Goal: Task Accomplishment & Management: Manage account settings

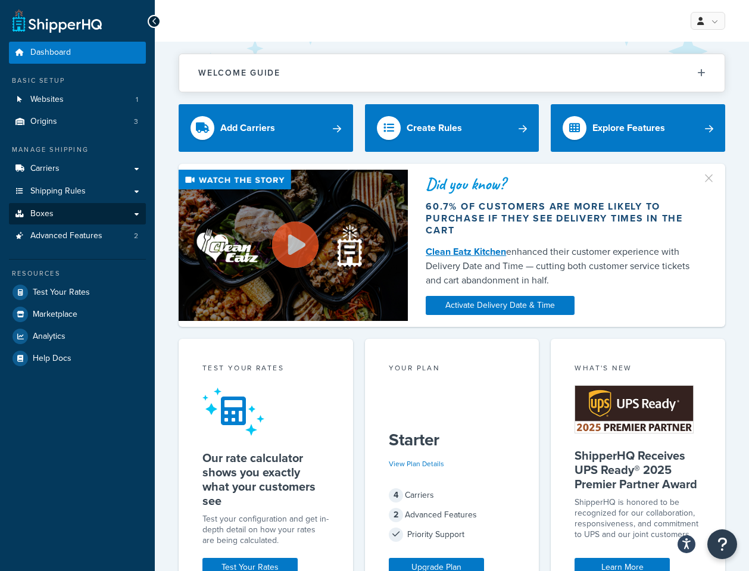
click at [114, 211] on link "Boxes" at bounding box center [77, 214] width 137 height 22
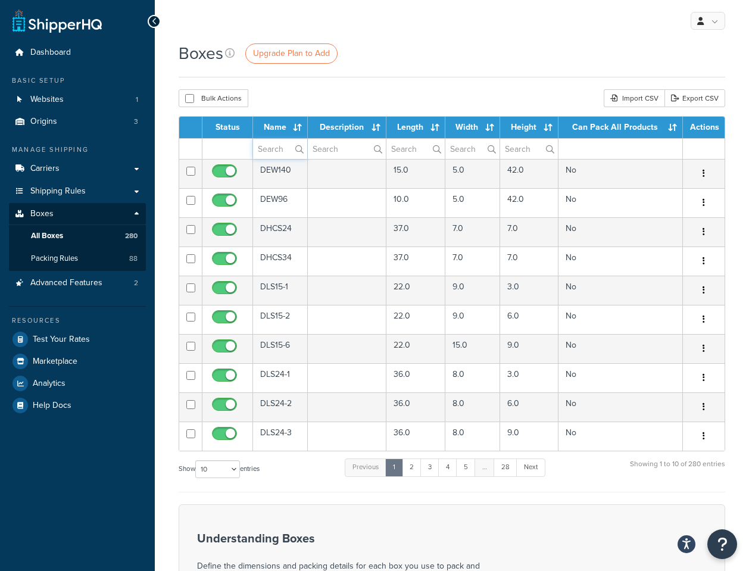
click at [268, 151] on input "text" at bounding box center [280, 149] width 54 height 20
type input "dewis"
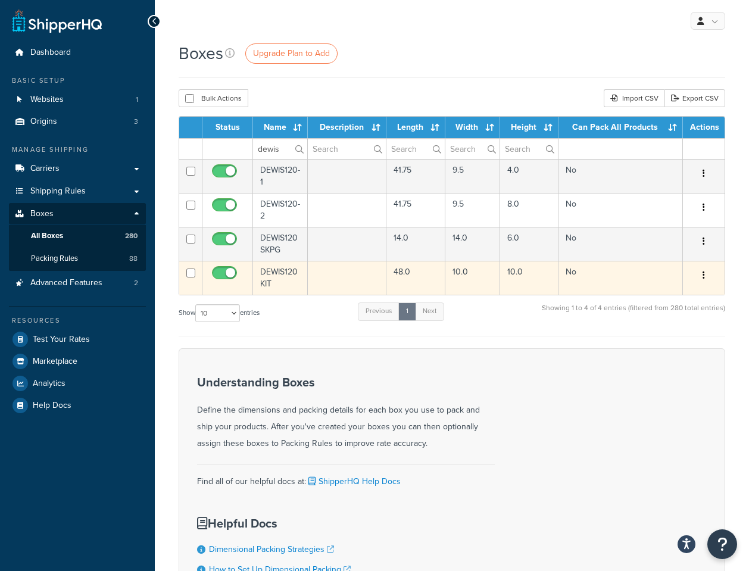
click at [282, 270] on td "DEWIS120KIT" at bounding box center [280, 278] width 55 height 34
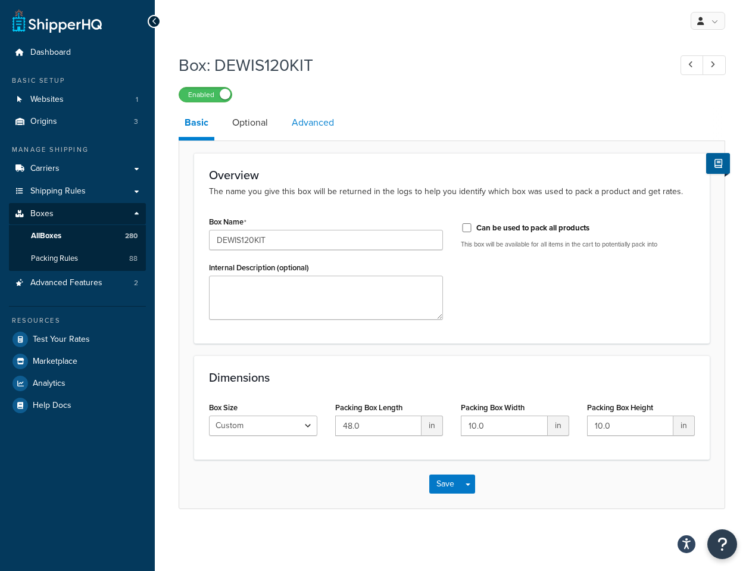
click at [313, 125] on link "Advanced" at bounding box center [313, 122] width 54 height 29
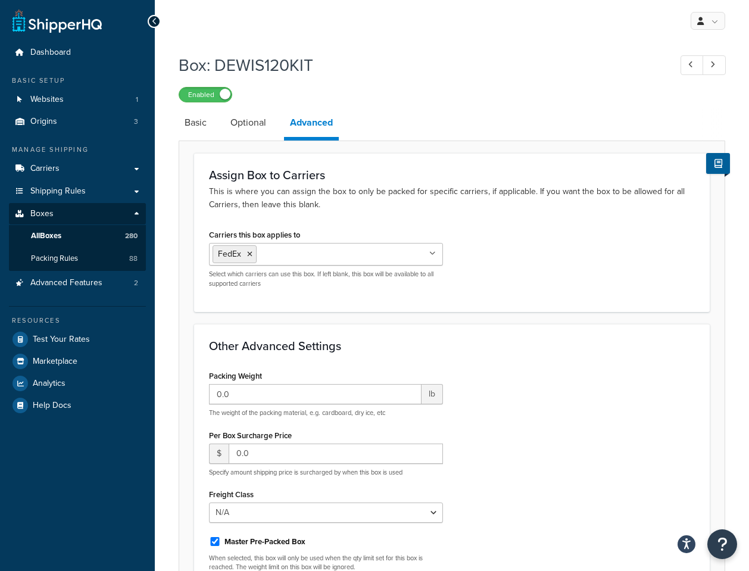
click at [249, 254] on icon at bounding box center [249, 254] width 5 height 7
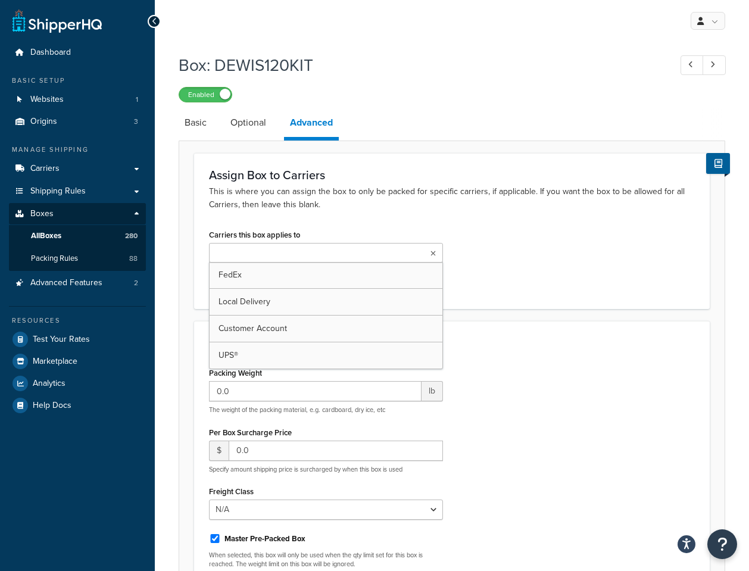
click at [530, 269] on div "Carriers this box applies to FedEx Local Delivery Customer Account UPS® Select …" at bounding box center [451, 260] width 503 height 68
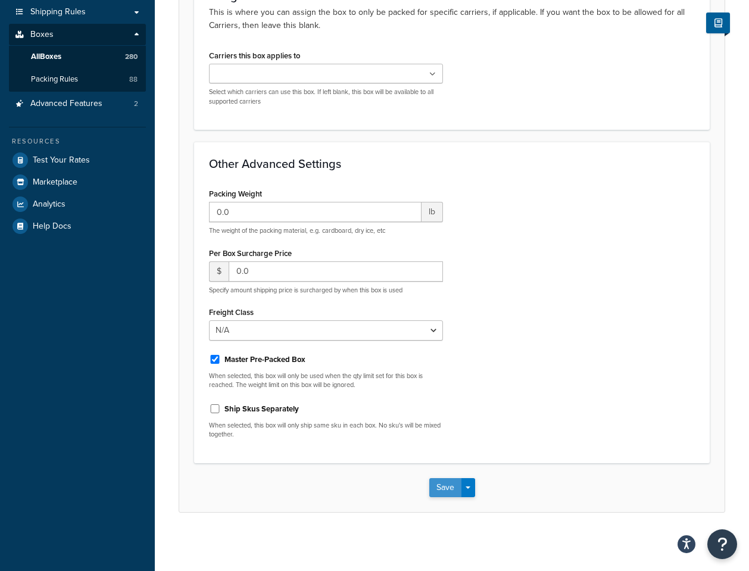
scroll to position [179, 0]
click at [443, 485] on button "Save" at bounding box center [445, 487] width 32 height 19
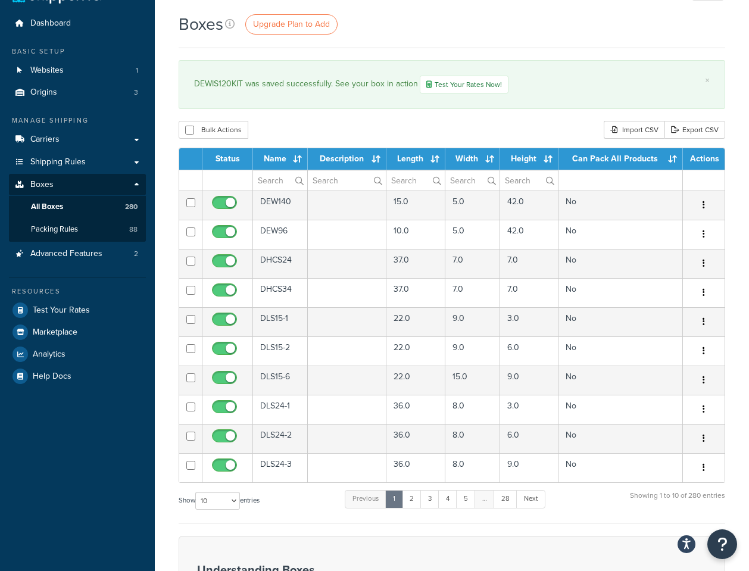
scroll to position [27, 0]
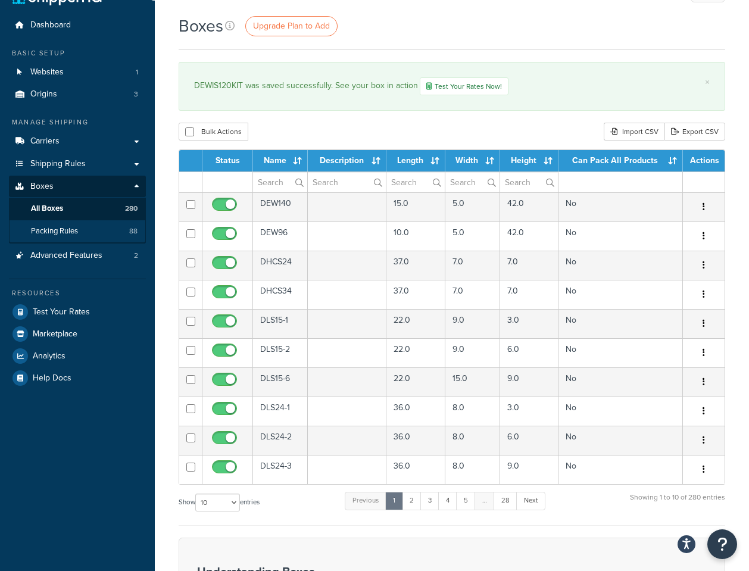
click at [60, 226] on span "Packing Rules" at bounding box center [54, 231] width 47 height 10
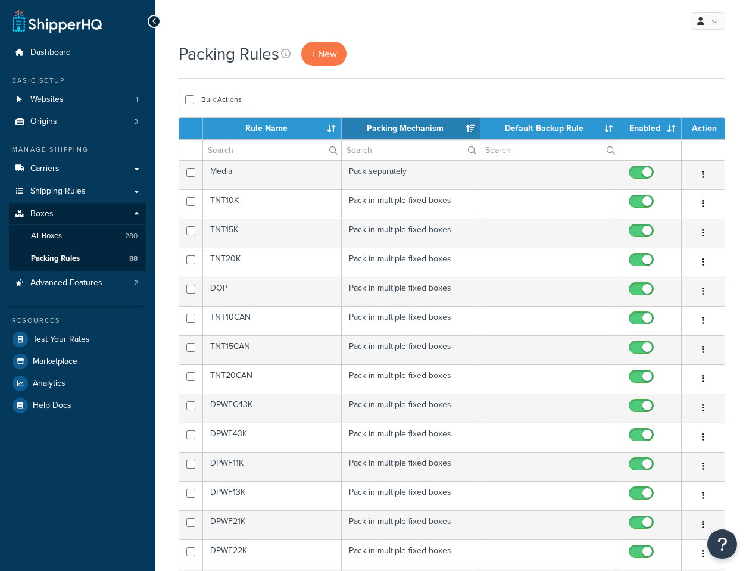
select select "15"
click at [80, 230] on link "All Boxes 280" at bounding box center [77, 236] width 137 height 22
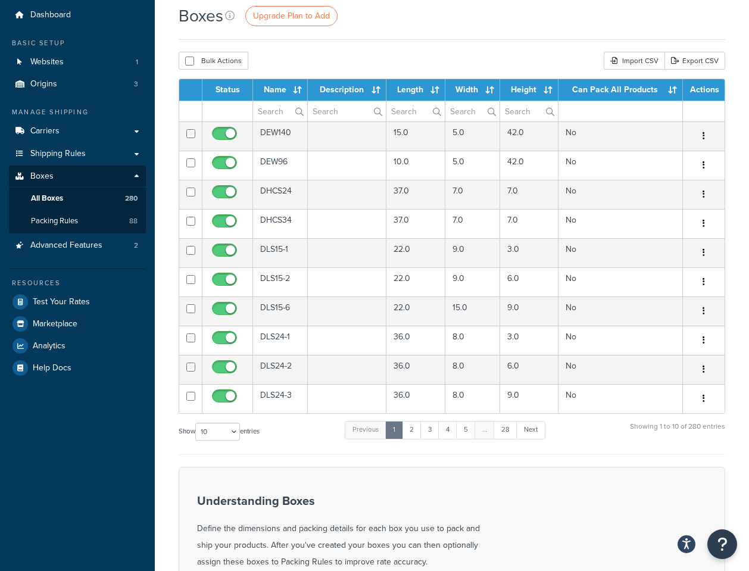
scroll to position [42, 0]
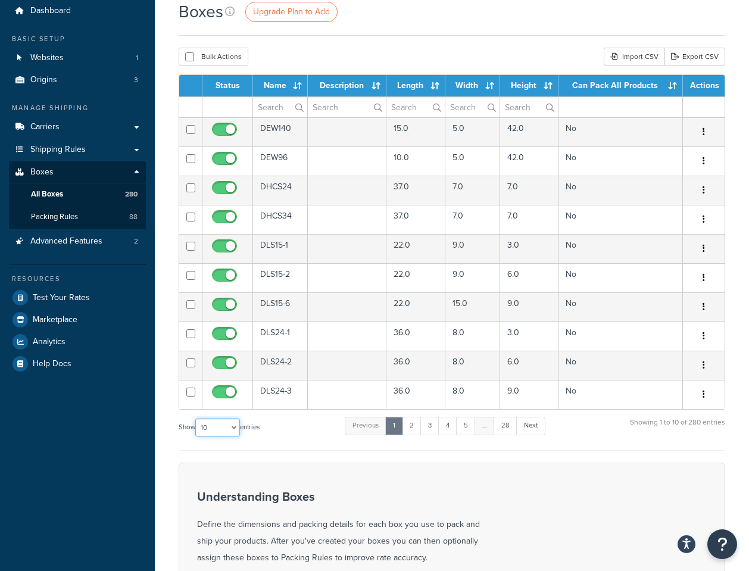
select select "1000"
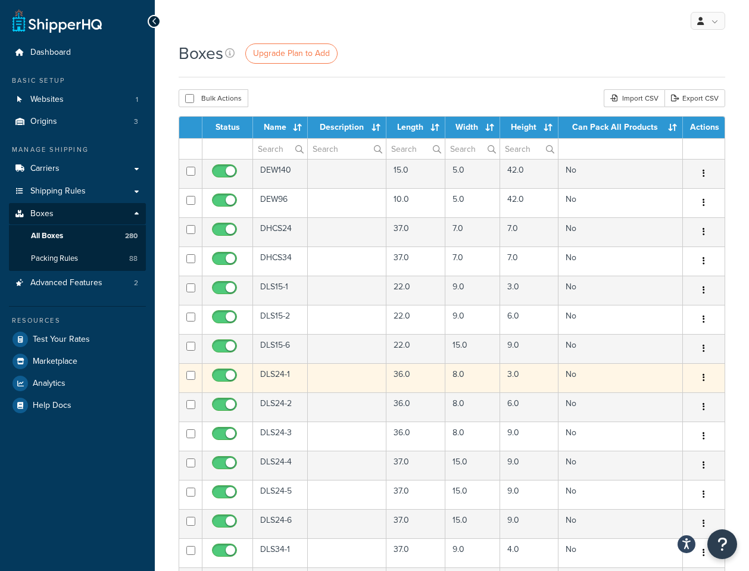
scroll to position [0, 0]
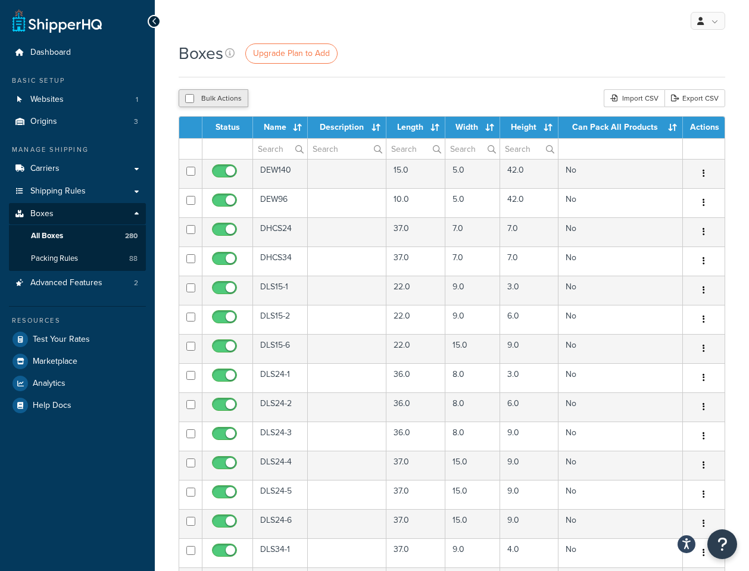
click at [191, 101] on input "checkbox" at bounding box center [189, 98] width 9 height 9
checkbox input "true"
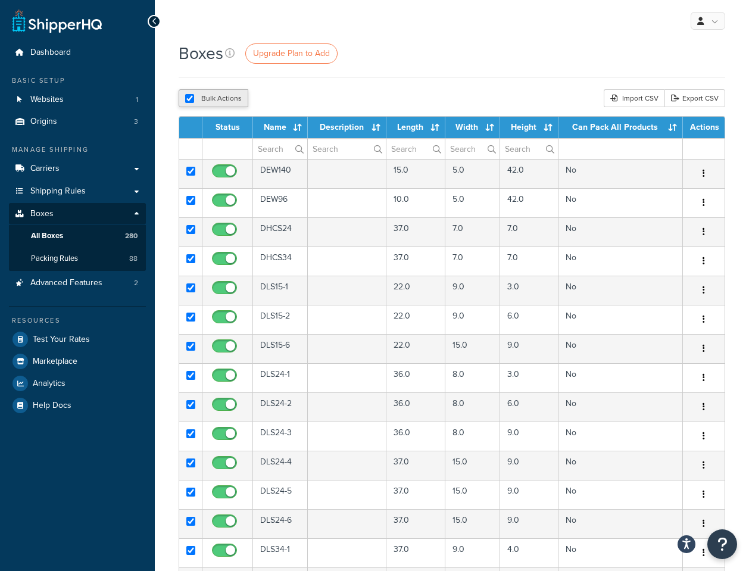
checkbox input "true"
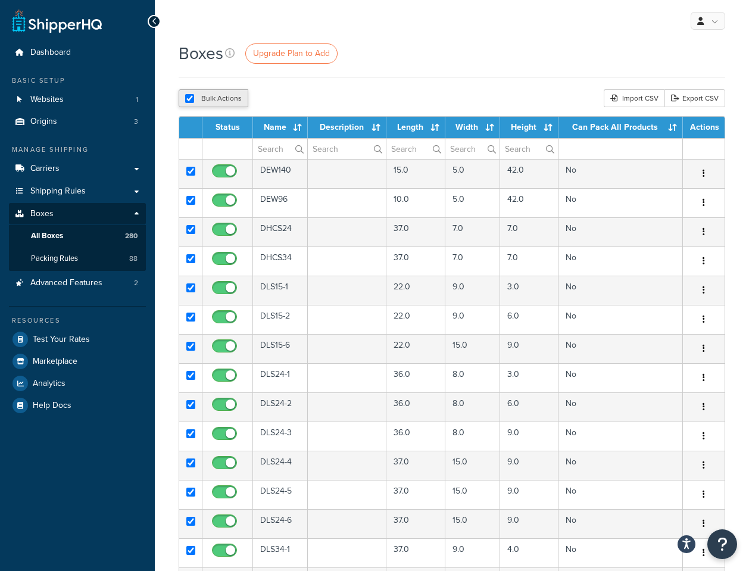
checkbox input "true"
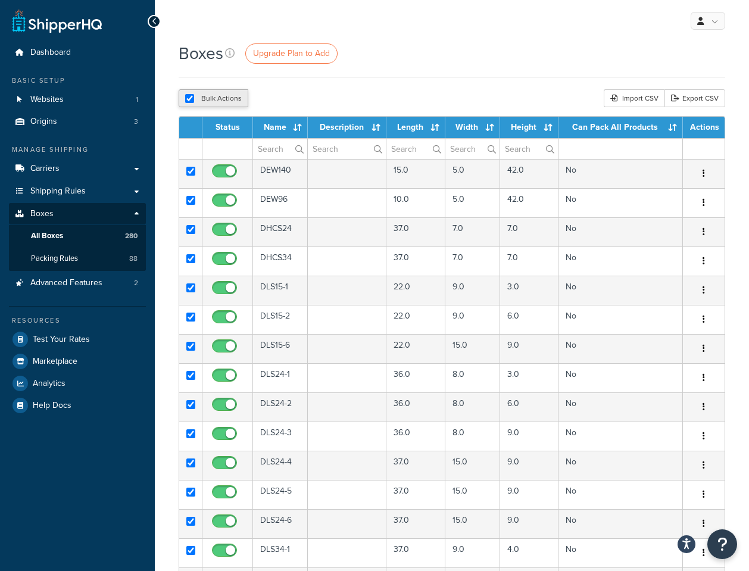
checkbox input "true"
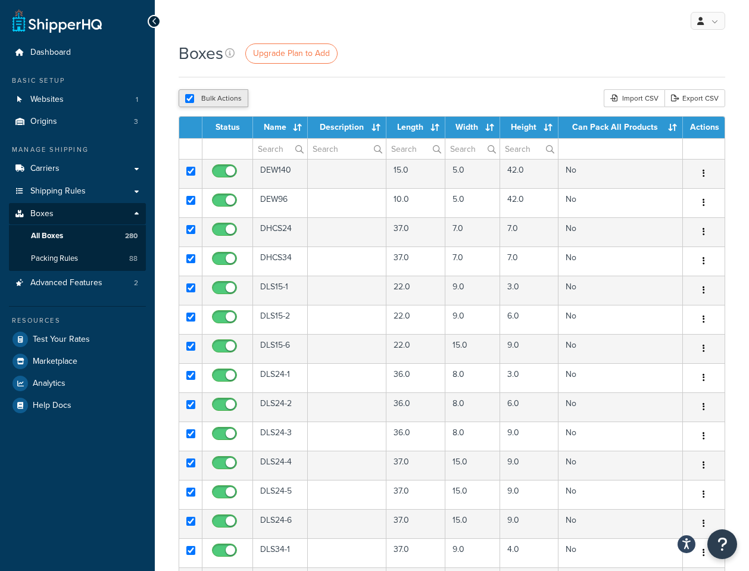
checkbox input "true"
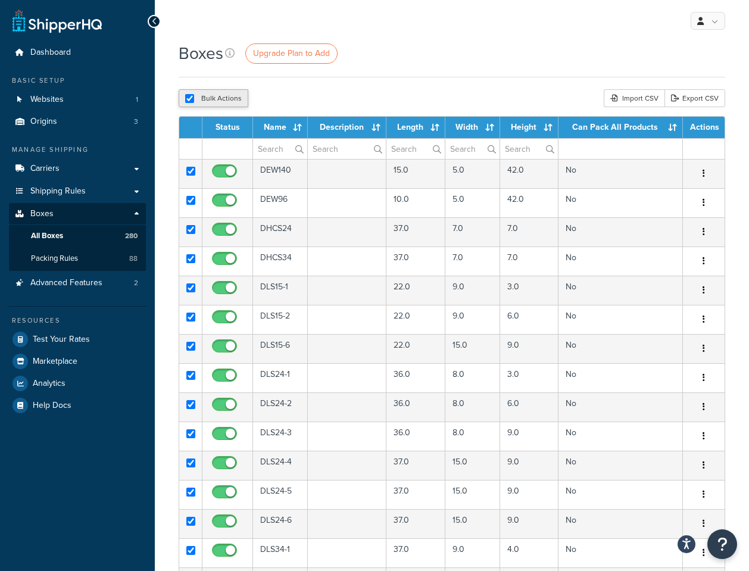
checkbox input "true"
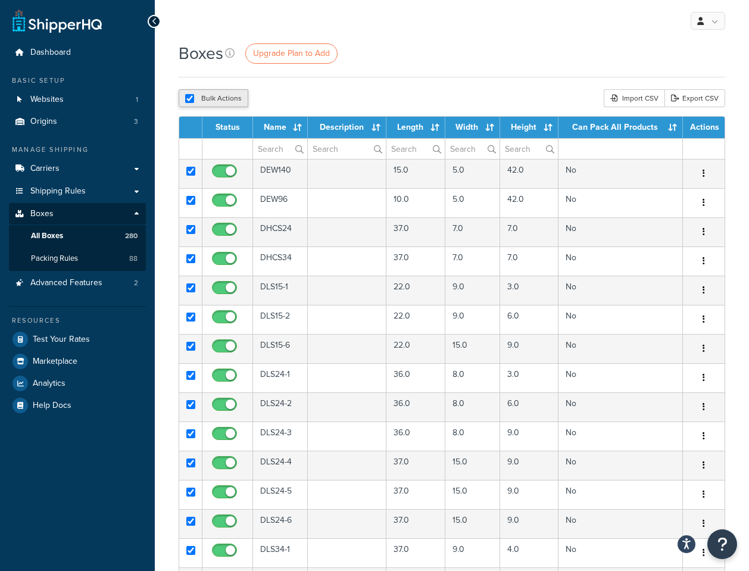
checkbox input "true"
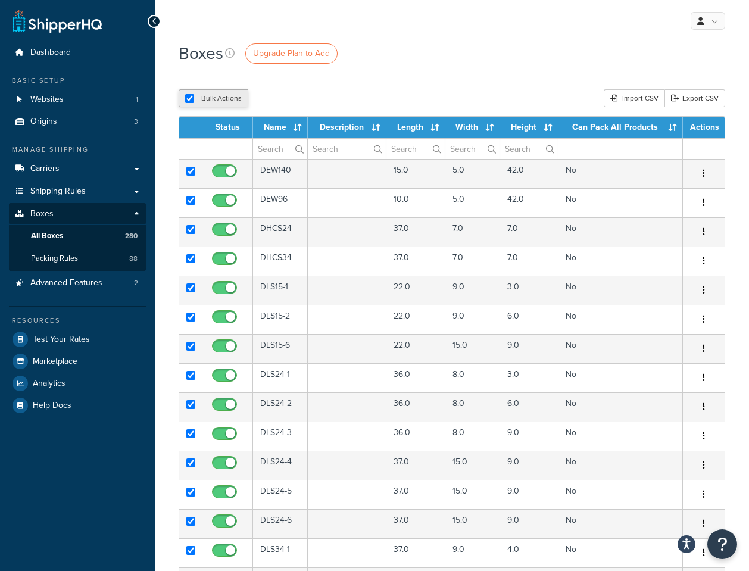
checkbox input "true"
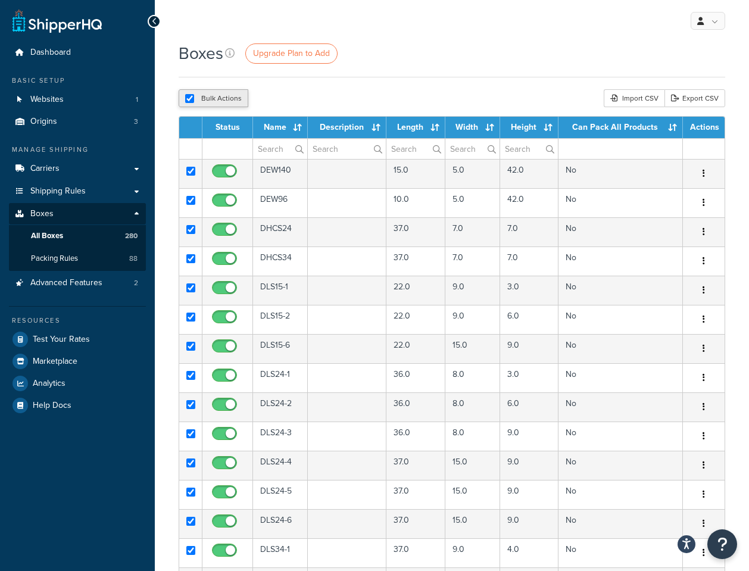
checkbox input "true"
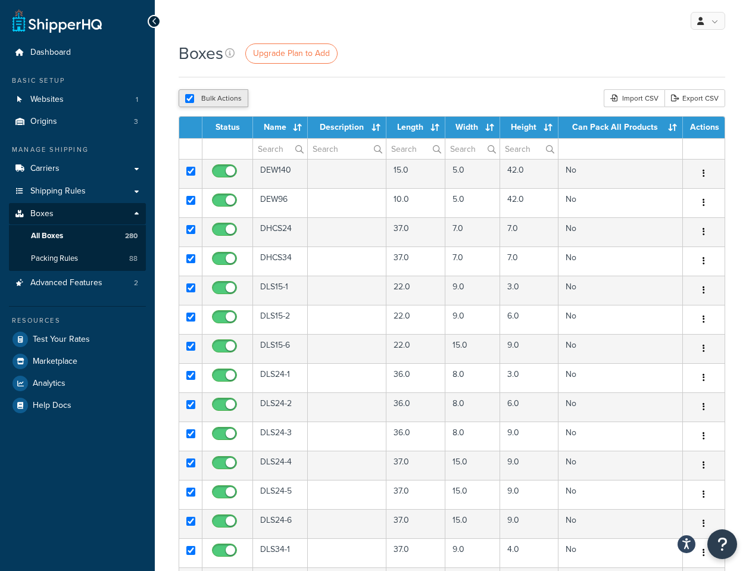
checkbox input "true"
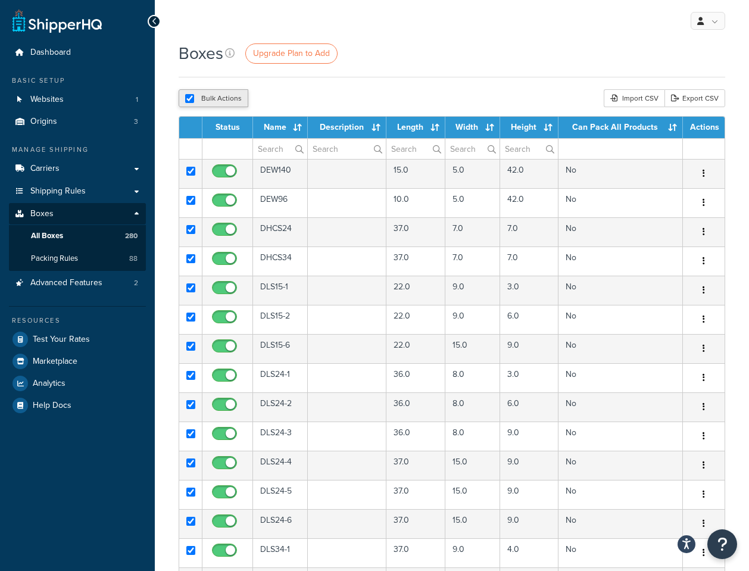
checkbox input "true"
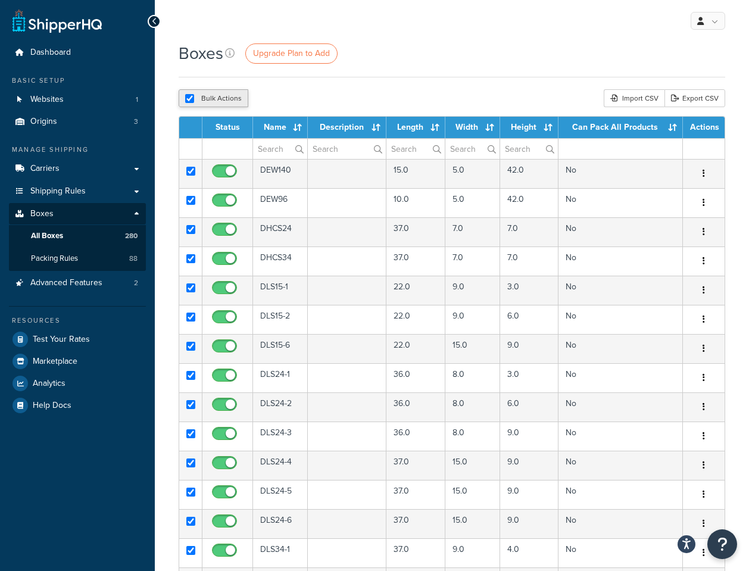
checkbox input "true"
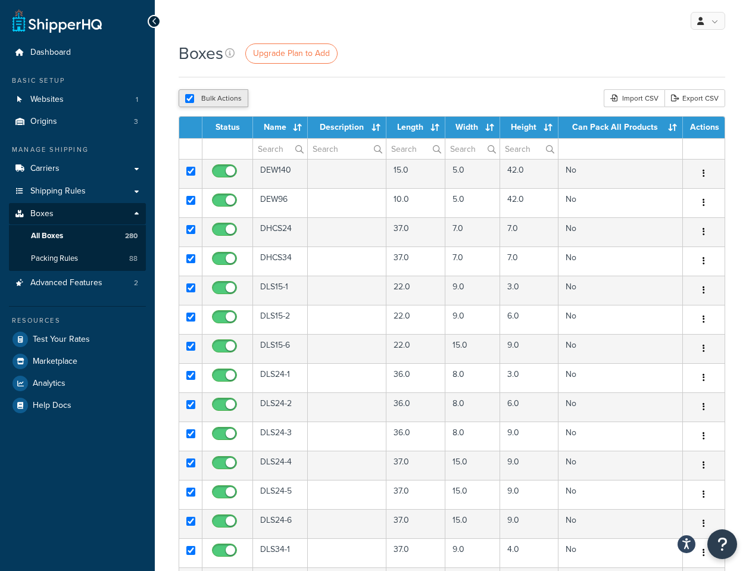
checkbox input "true"
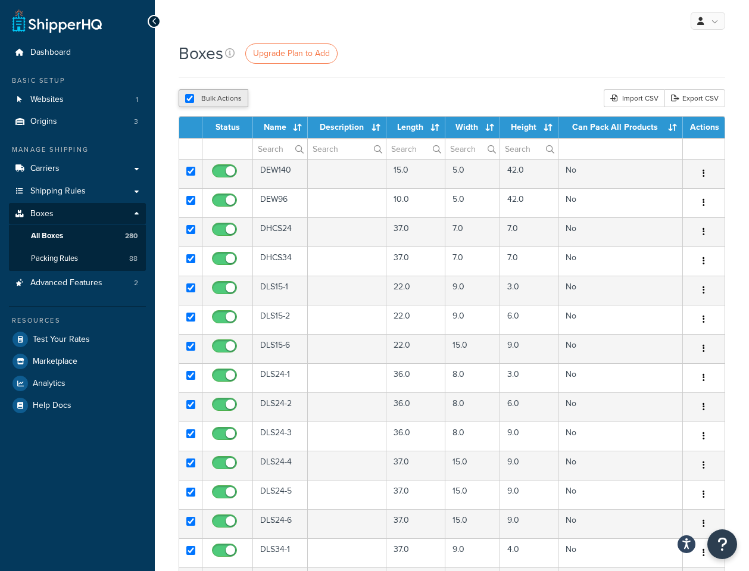
checkbox input "true"
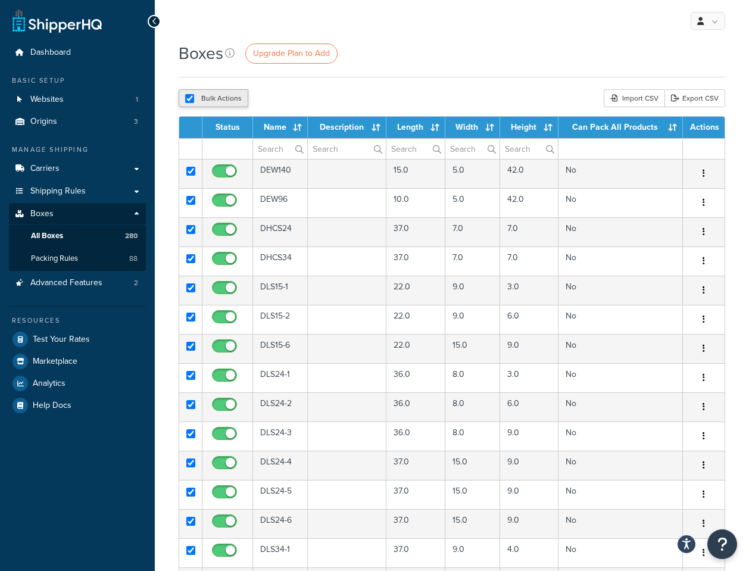
checkbox input "true"
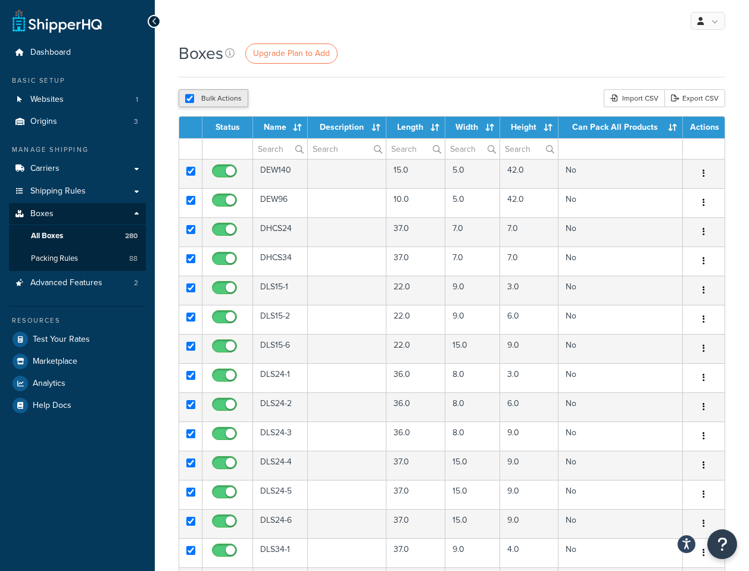
checkbox input "true"
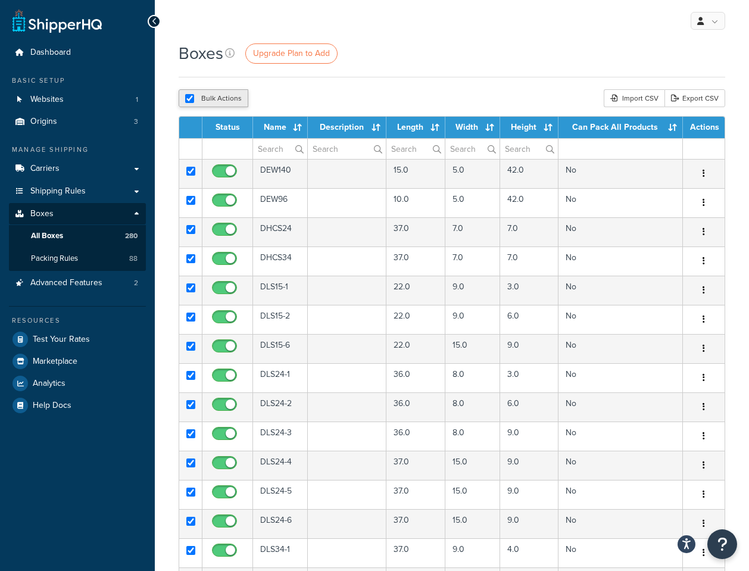
checkbox input "true"
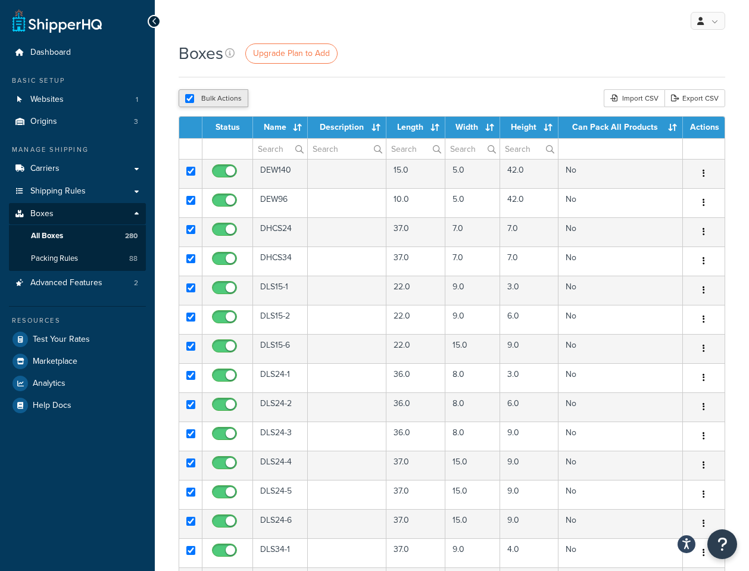
checkbox input "true"
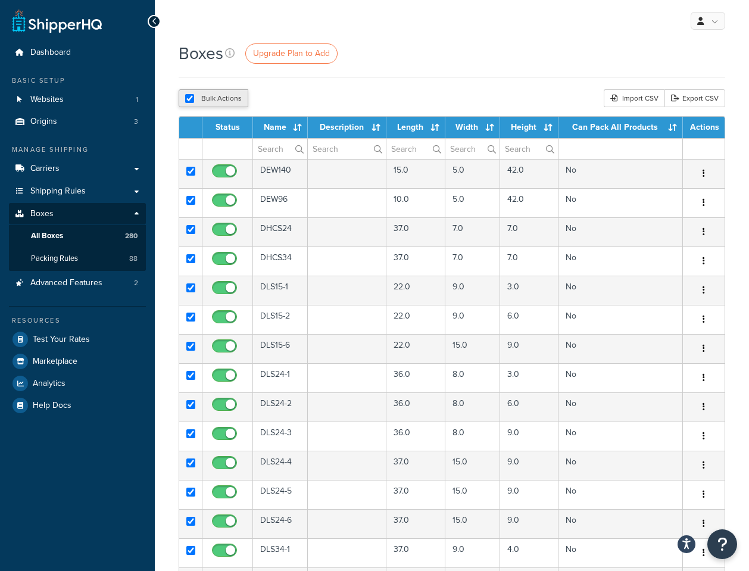
checkbox input "true"
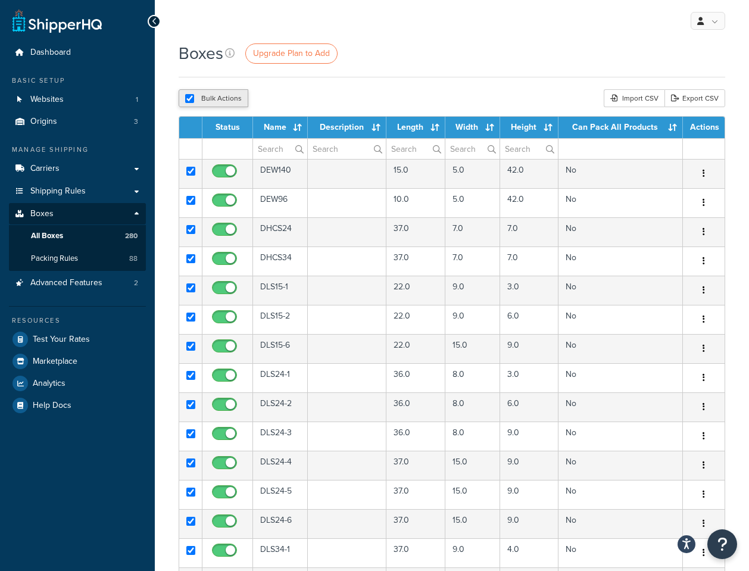
checkbox input "true"
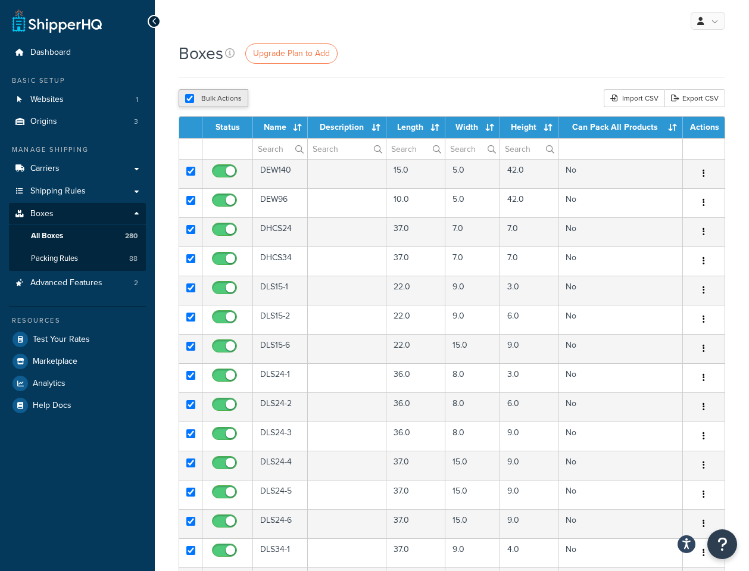
checkbox input "true"
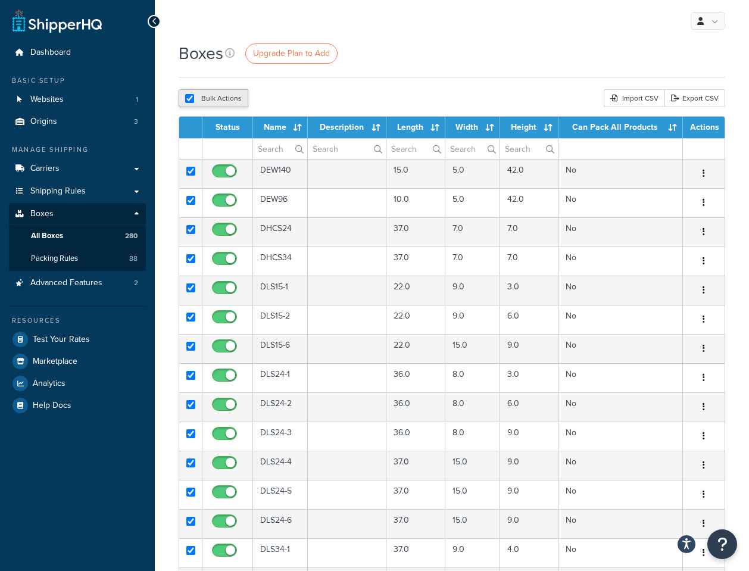
checkbox input "true"
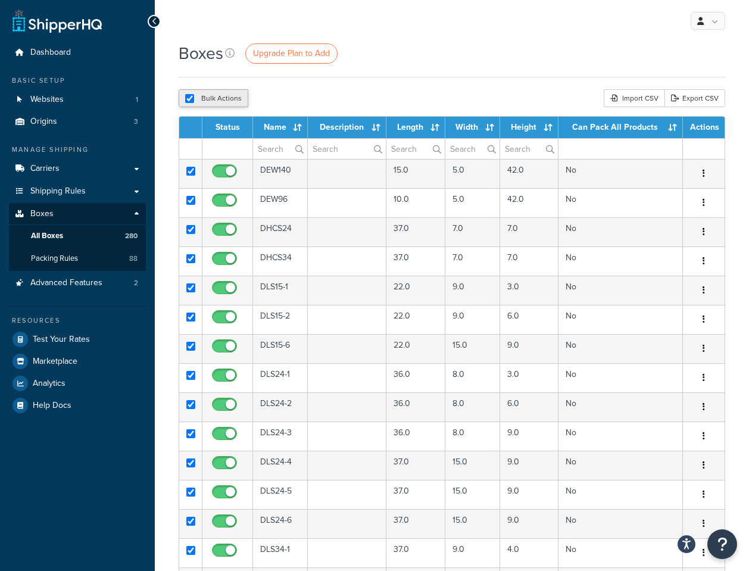
checkbox input "true"
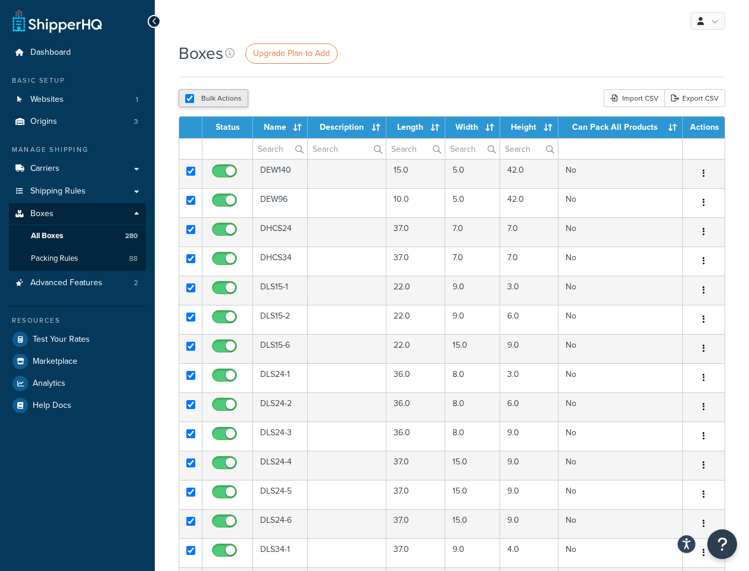
checkbox input "true"
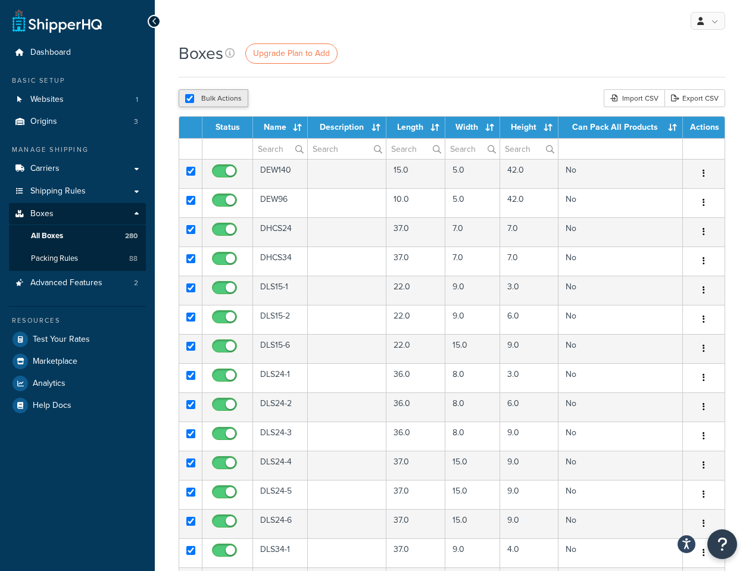
checkbox input "true"
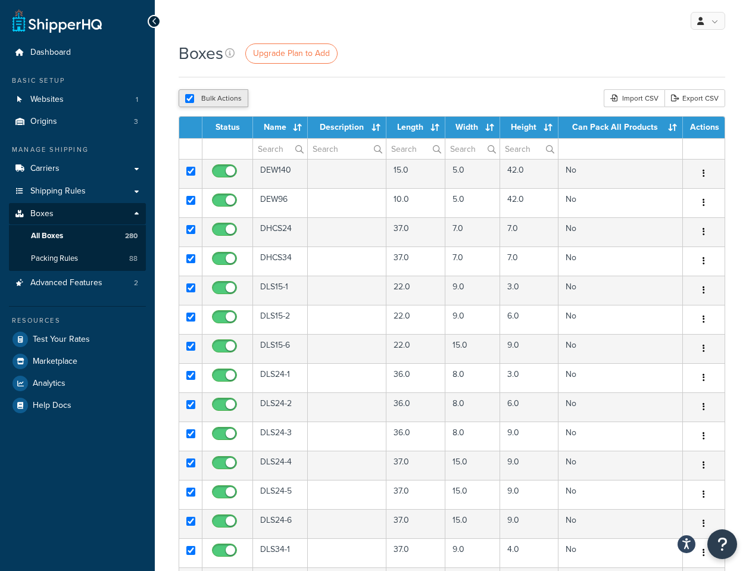
checkbox input "true"
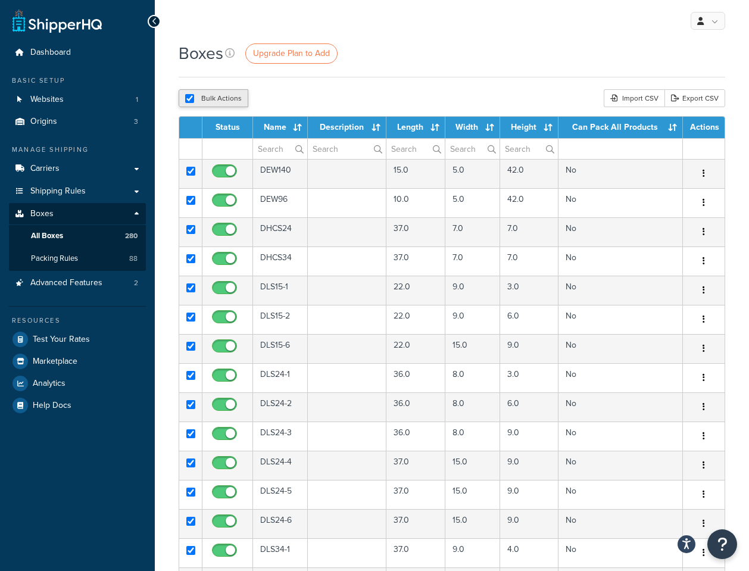
checkbox input "true"
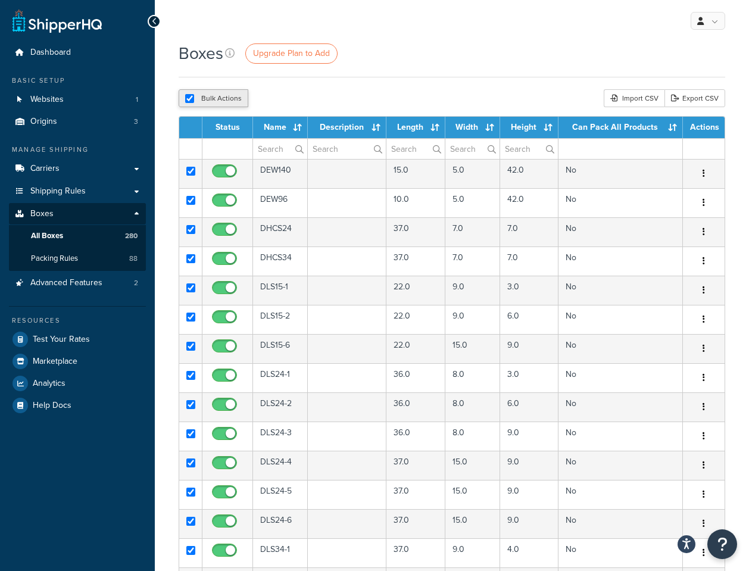
checkbox input "true"
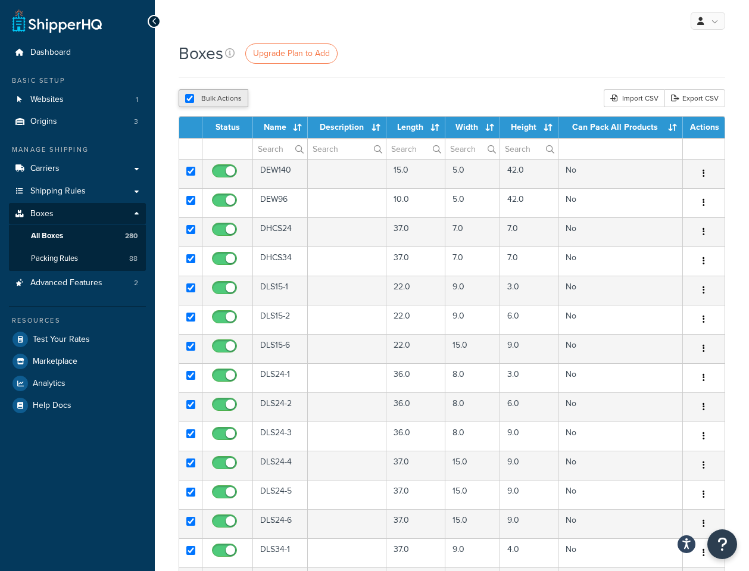
checkbox input "true"
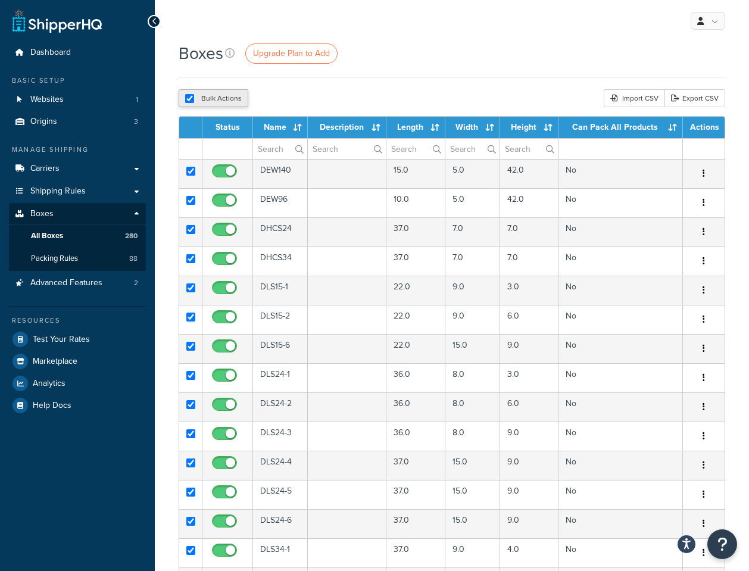
checkbox input "true"
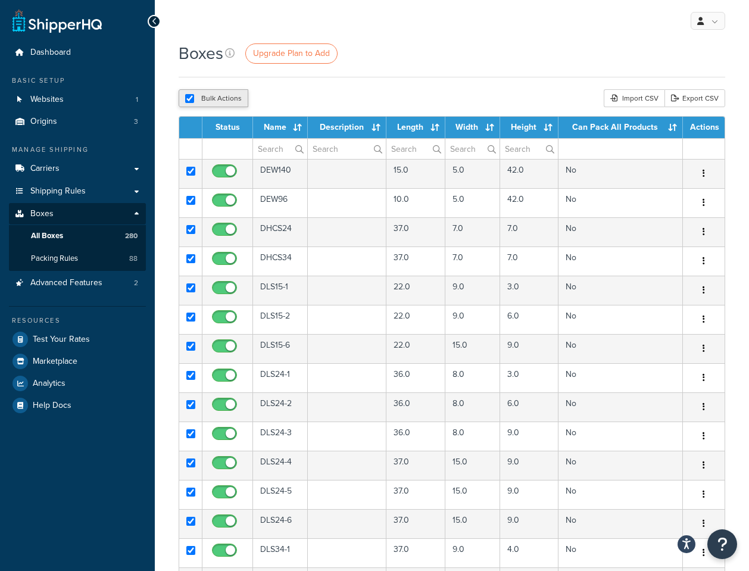
checkbox input "true"
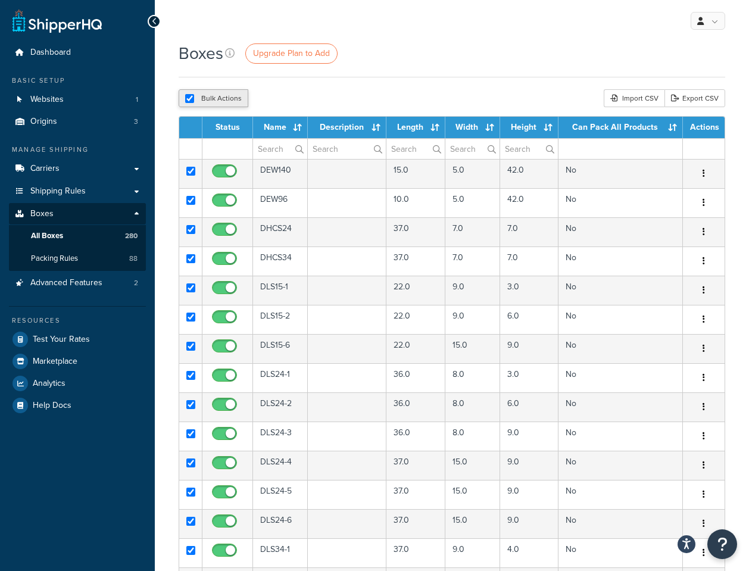
checkbox input "true"
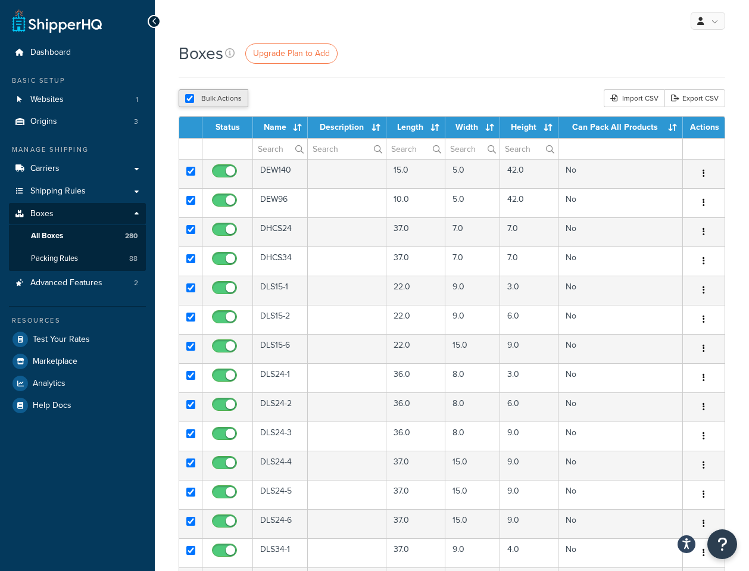
checkbox input "true"
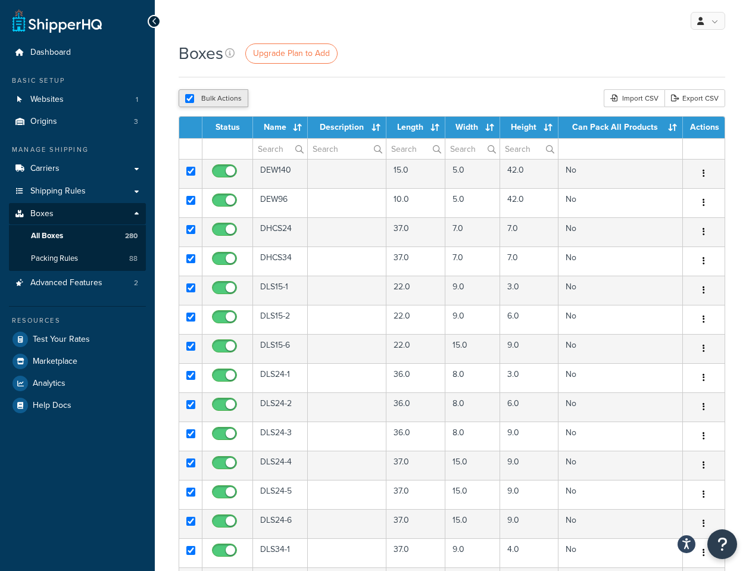
checkbox input "true"
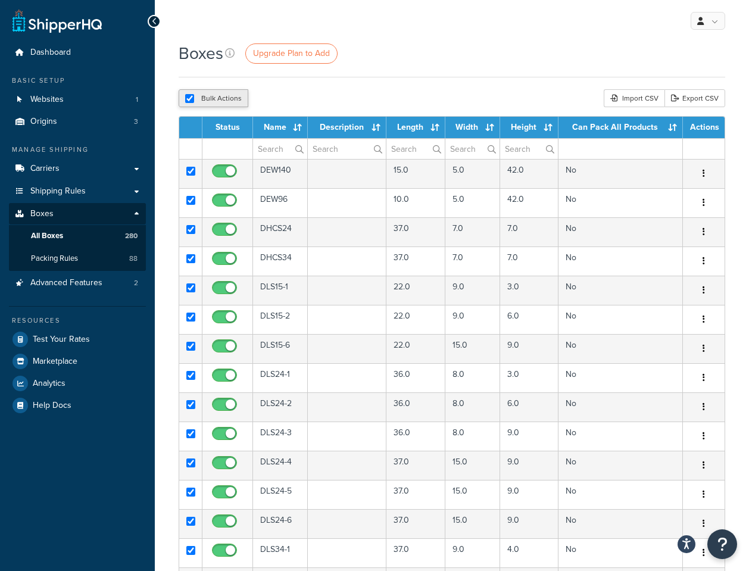
checkbox input "true"
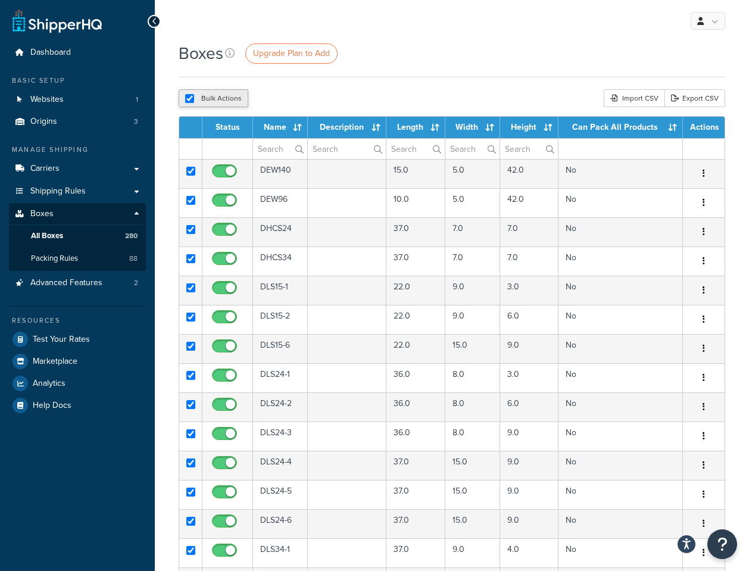
checkbox input "true"
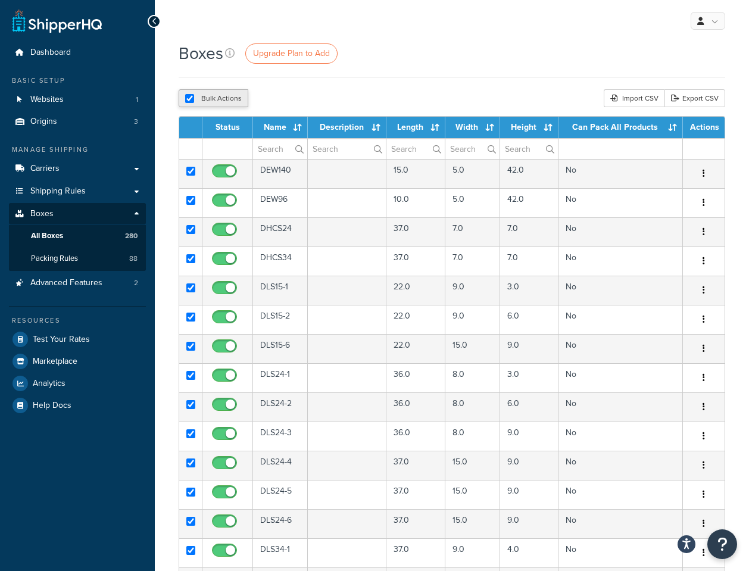
checkbox input "true"
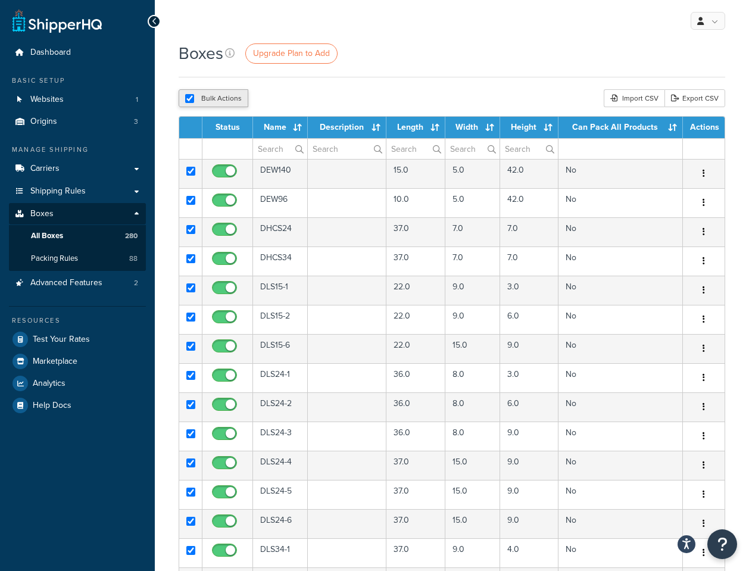
checkbox input "true"
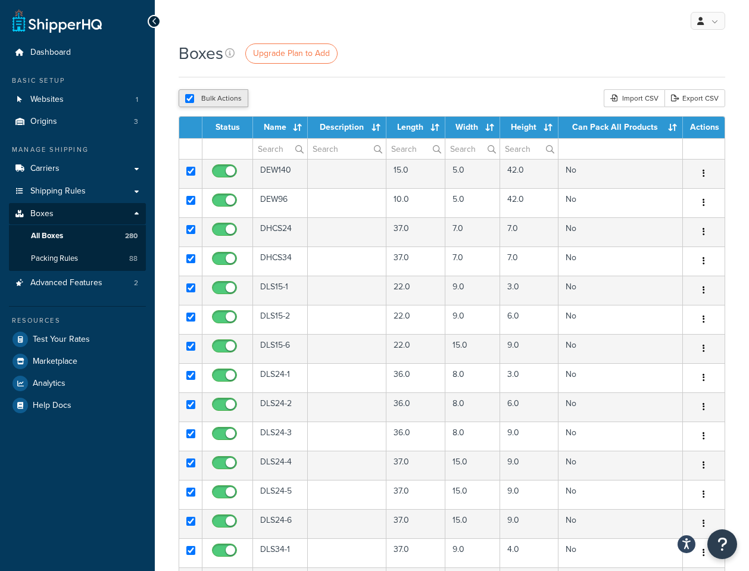
checkbox input "true"
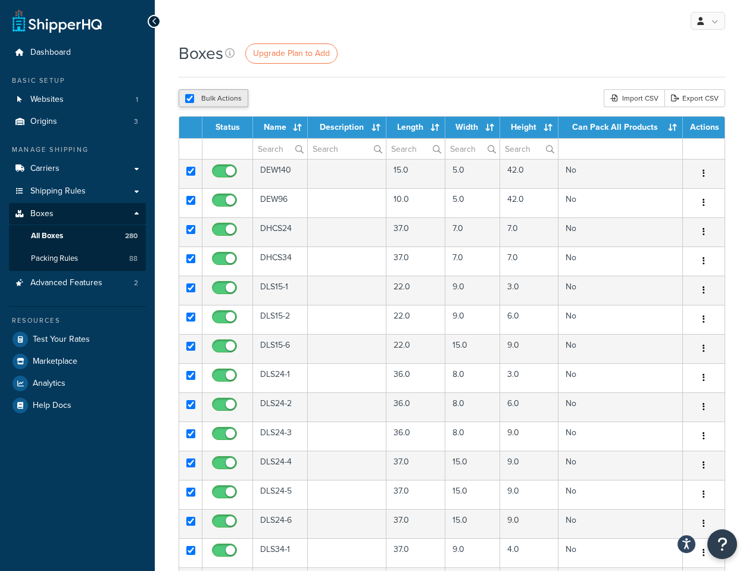
checkbox input "true"
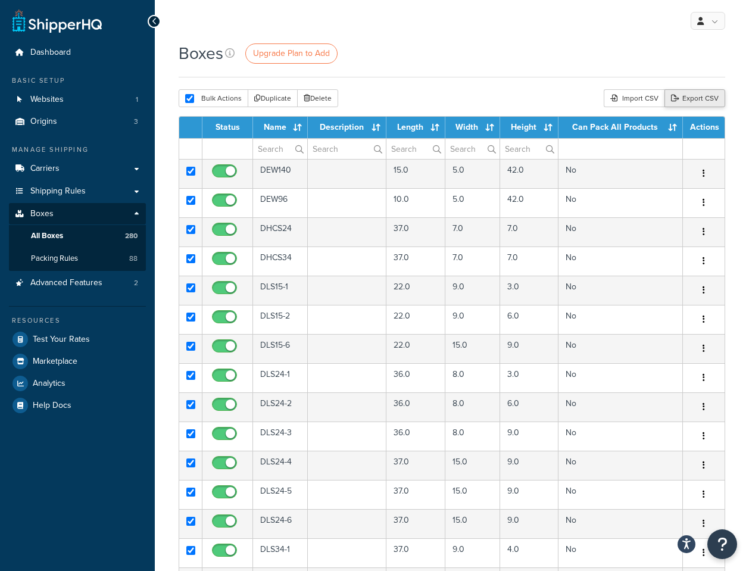
click at [693, 96] on link "Export CSV" at bounding box center [694, 98] width 61 height 18
click at [277, 149] on input "text" at bounding box center [280, 149] width 54 height 20
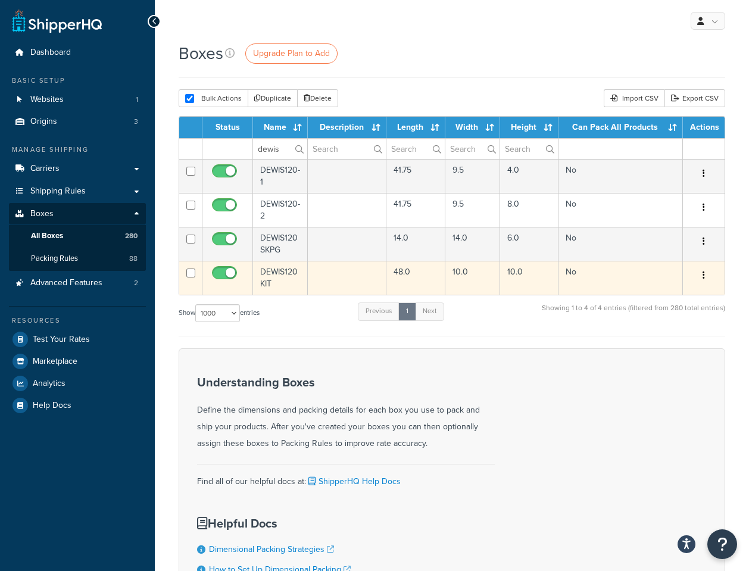
click at [281, 271] on td "DEWIS120KIT" at bounding box center [280, 278] width 55 height 34
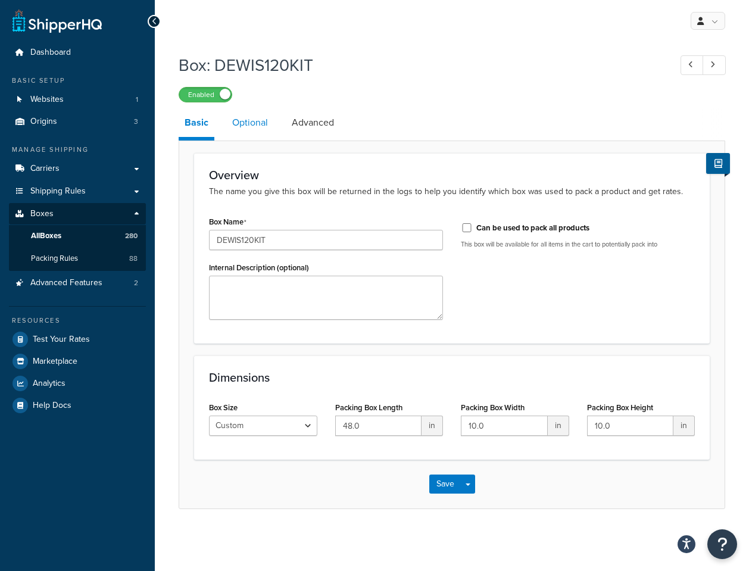
click at [268, 123] on link "Optional" at bounding box center [250, 122] width 48 height 29
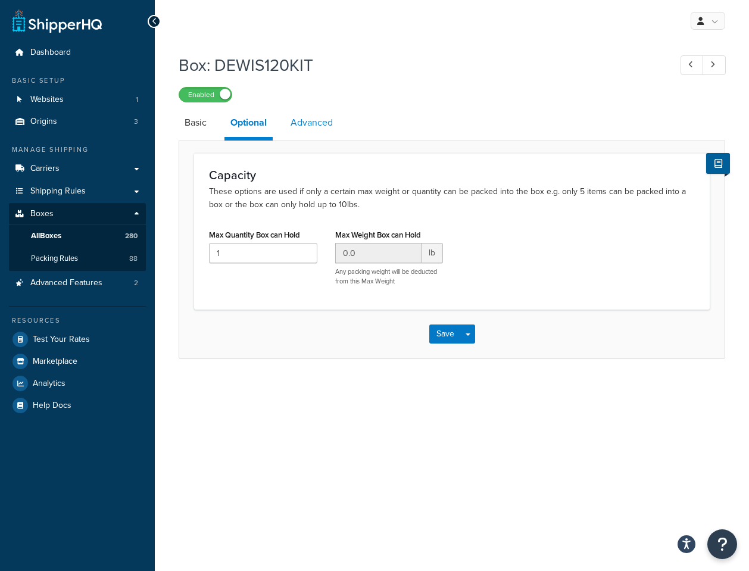
click at [316, 121] on link "Advanced" at bounding box center [311, 122] width 54 height 29
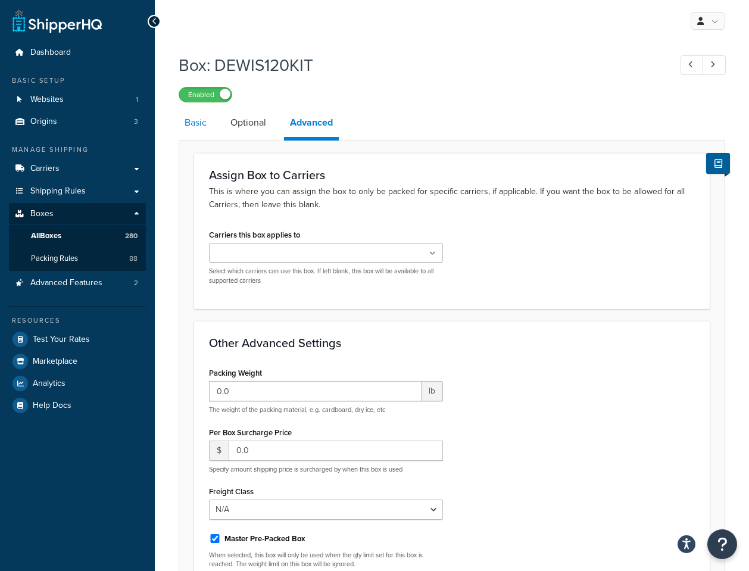
click at [189, 124] on link "Basic" at bounding box center [196, 122] width 34 height 29
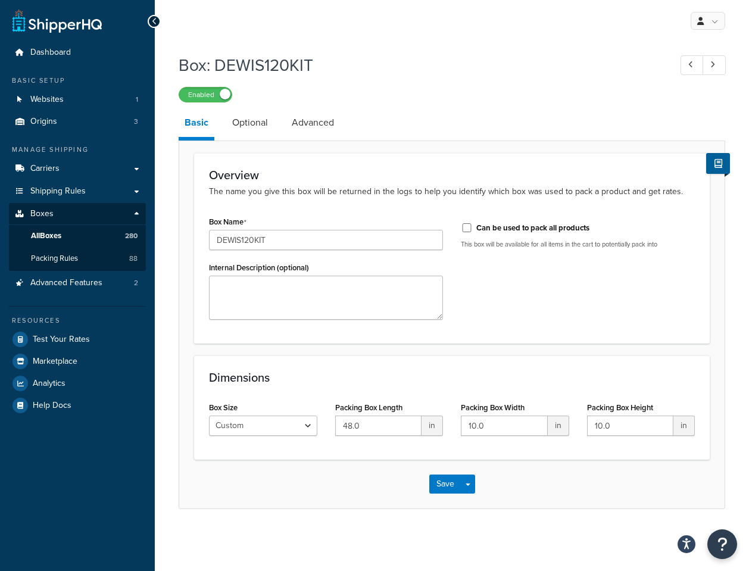
click at [75, 232] on link "All Boxes 280" at bounding box center [77, 236] width 137 height 22
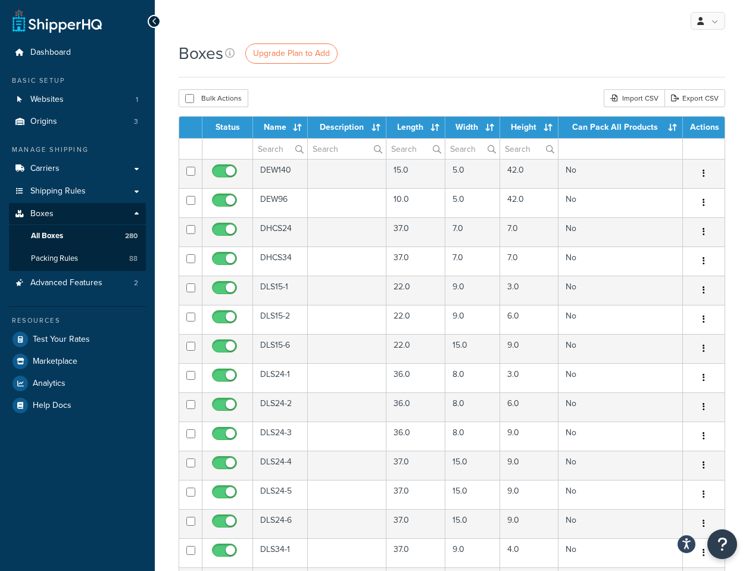
select select "1000"
click at [275, 143] on input "text" at bounding box center [280, 149] width 54 height 20
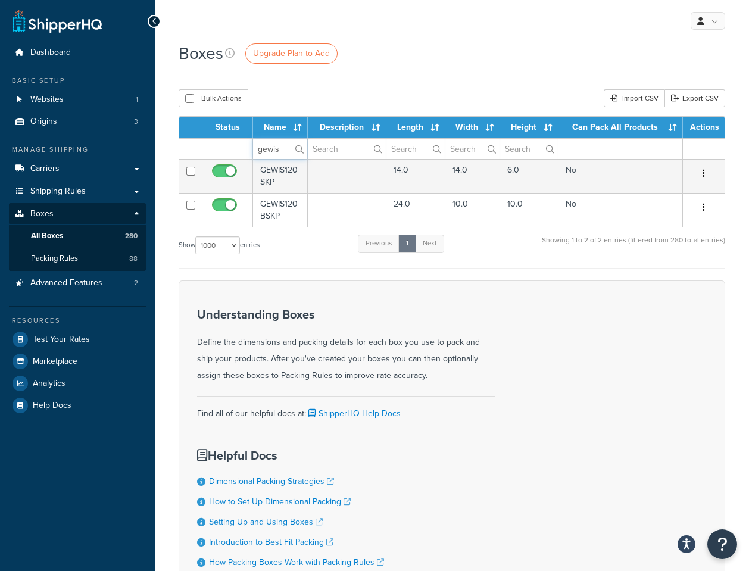
type input "gewis"
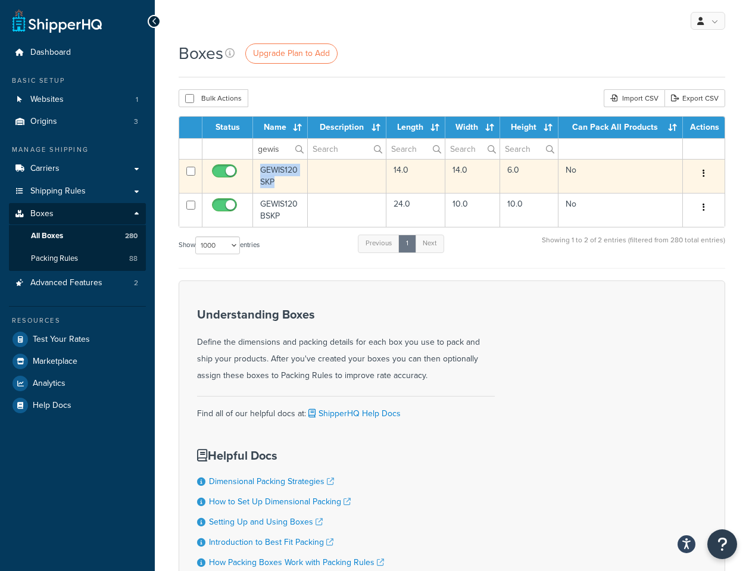
click at [703, 169] on icon "button" at bounding box center [703, 173] width 2 height 8
click at [652, 192] on link "Edit" at bounding box center [664, 196] width 94 height 24
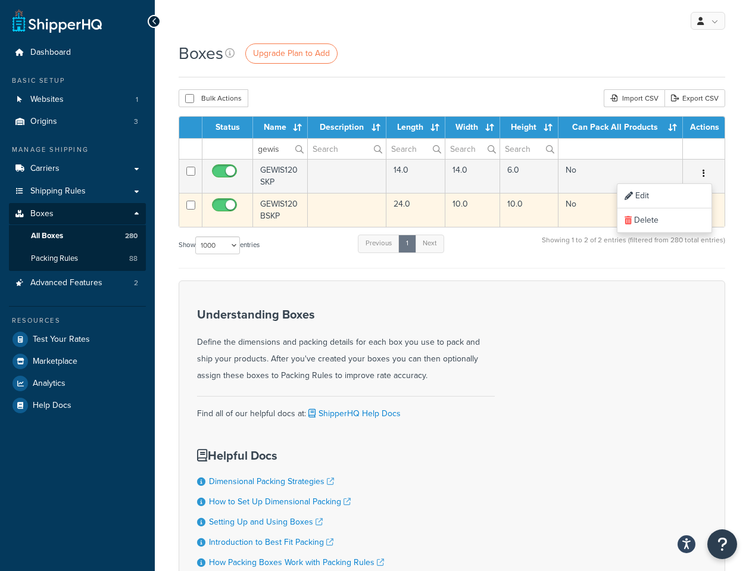
click at [274, 202] on td "GEWIS120BSKP" at bounding box center [280, 210] width 55 height 34
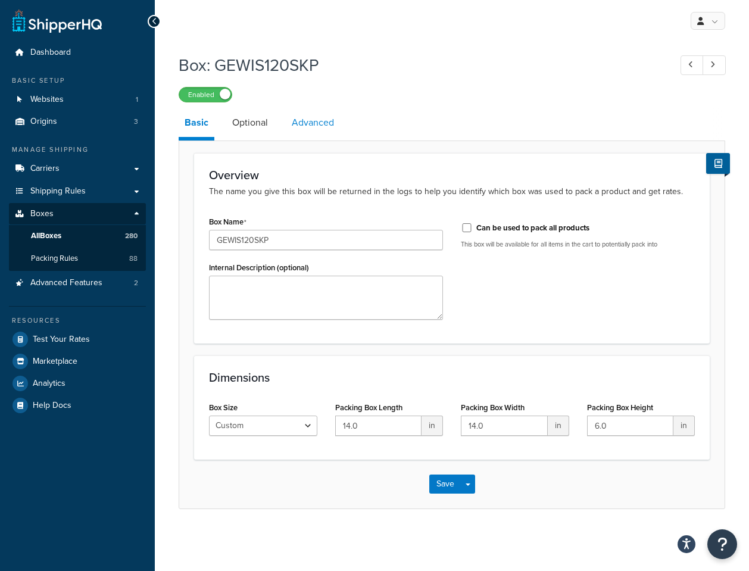
click at [306, 123] on link "Advanced" at bounding box center [313, 122] width 54 height 29
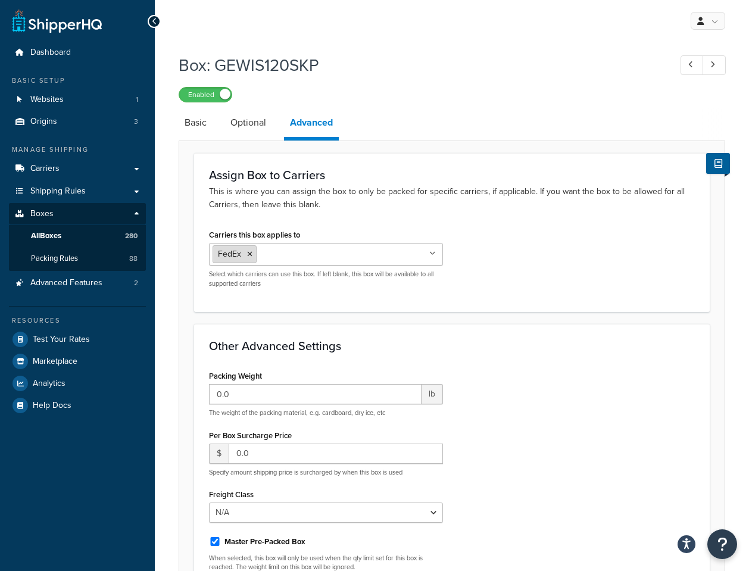
click at [252, 254] on icon at bounding box center [249, 254] width 5 height 7
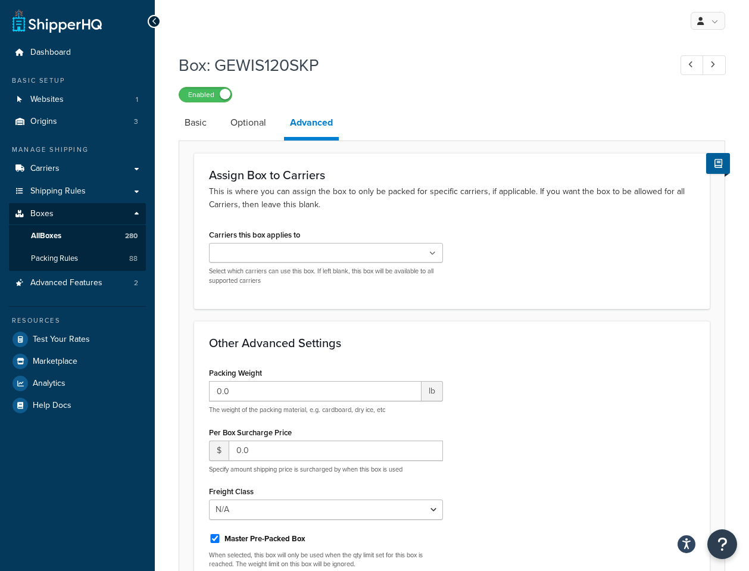
click at [545, 270] on div "Carriers this box applies to FedEx Local Delivery Customer Account UPS® Select …" at bounding box center [451, 260] width 503 height 68
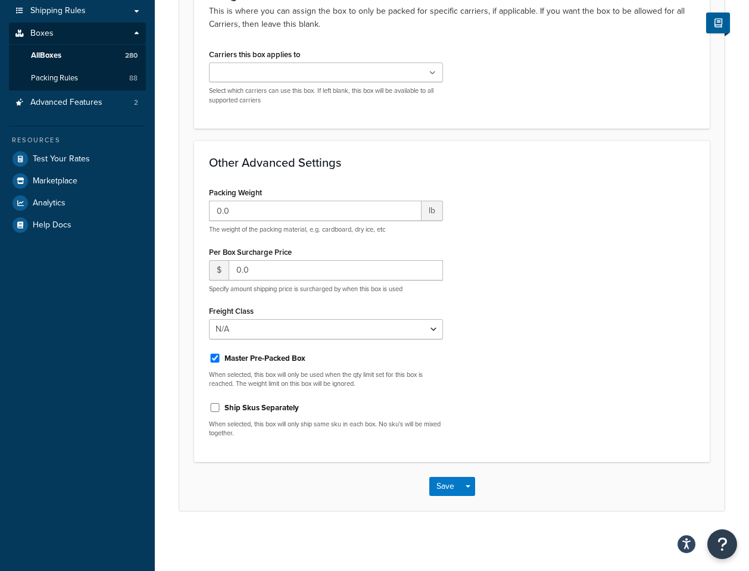
scroll to position [179, 0]
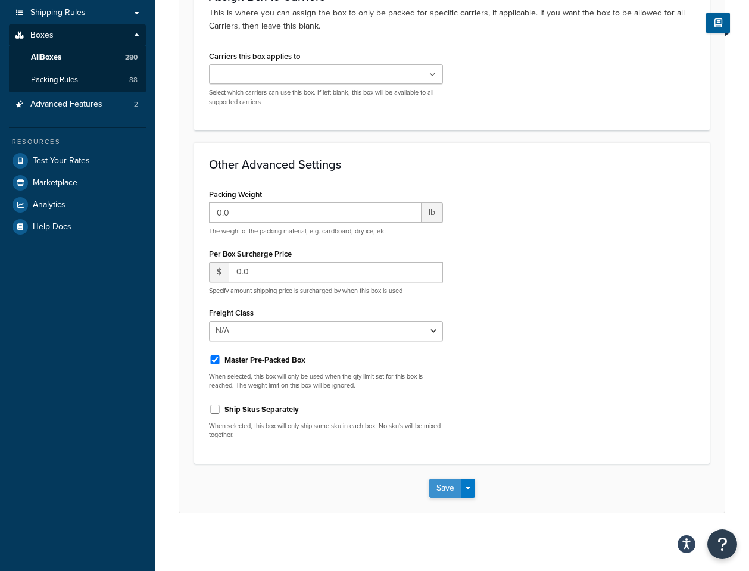
click at [445, 492] on button "Save" at bounding box center [445, 487] width 32 height 19
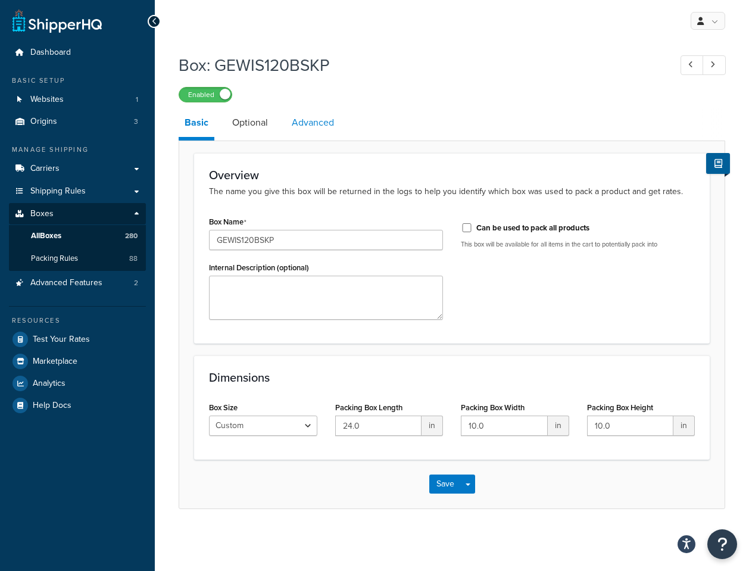
drag, startPoint x: 319, startPoint y: 109, endPoint x: 312, endPoint y: 120, distance: 12.4
click at [318, 109] on link "Advanced" at bounding box center [313, 122] width 54 height 29
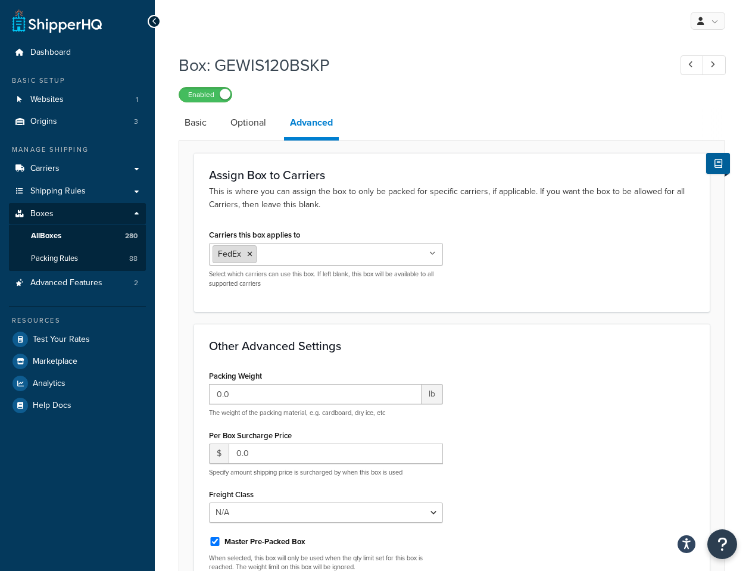
click at [249, 253] on icon at bounding box center [249, 254] width 5 height 7
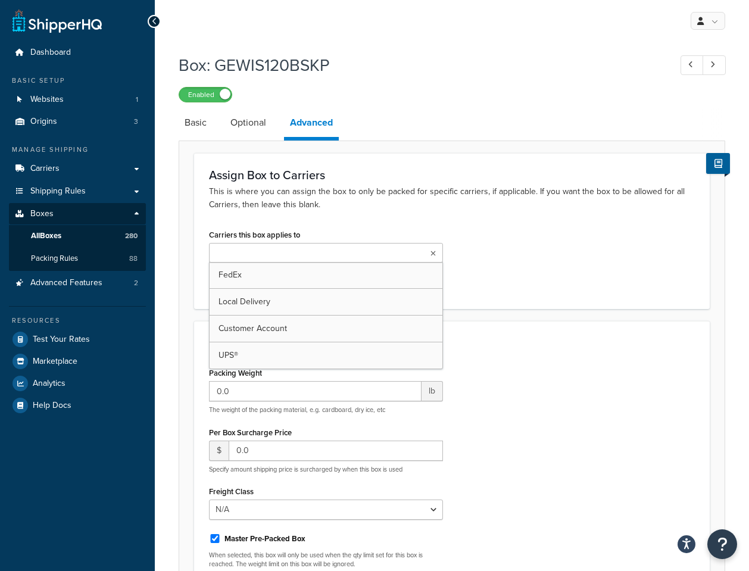
click at [548, 326] on div "Other Advanced Settings Packing Weight 0.0 lb The weight of the packing materia…" at bounding box center [451, 481] width 515 height 321
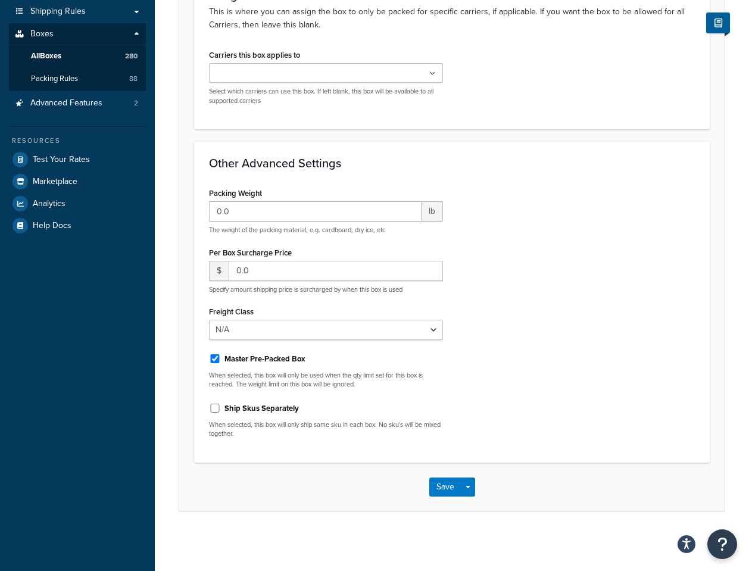
scroll to position [179, 0]
click at [446, 486] on button "Save" at bounding box center [445, 487] width 32 height 19
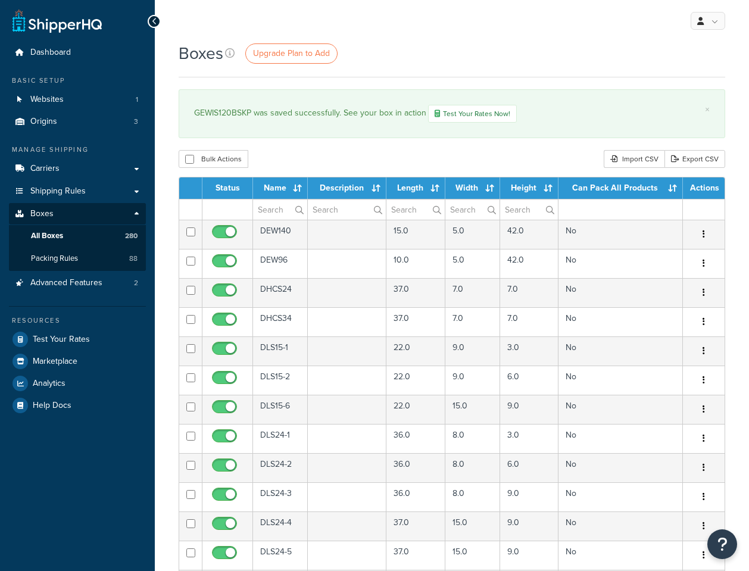
select select "1000"
click at [93, 251] on link "Packing Rules 88" at bounding box center [77, 259] width 137 height 22
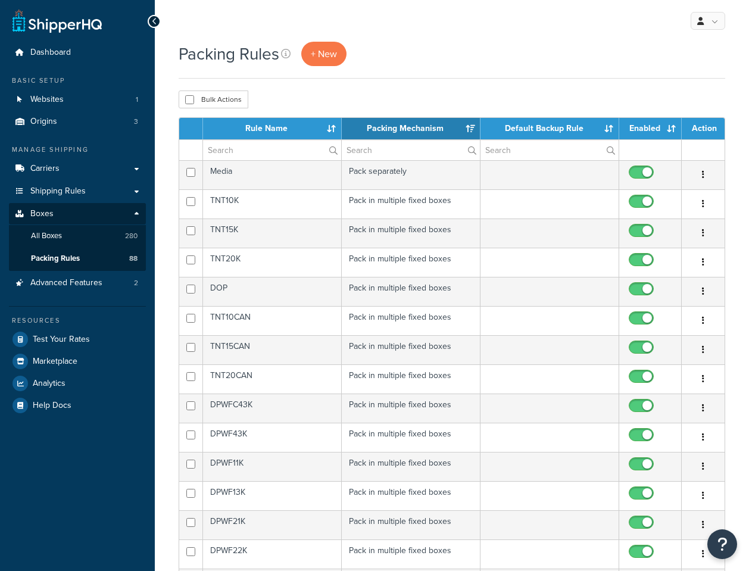
select select "15"
click at [252, 151] on input "text" at bounding box center [272, 150] width 138 height 20
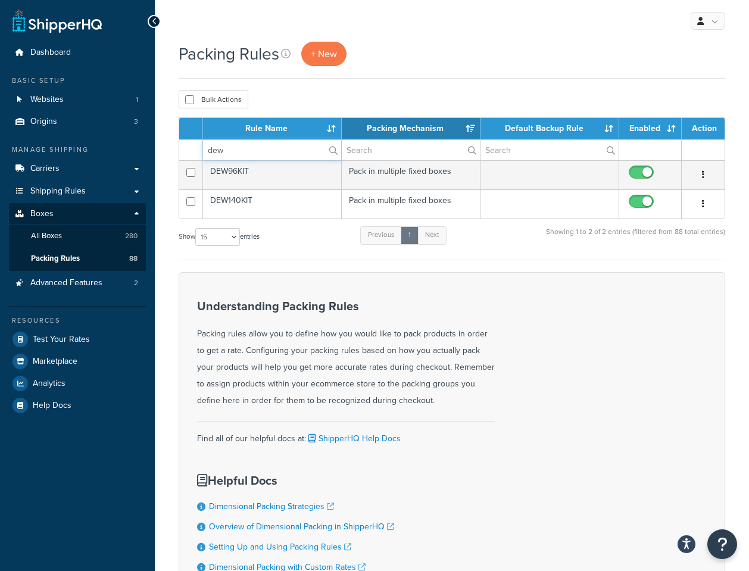
type input "dew"
click at [602, 324] on div "Understanding Packing Rules Packing rules allow you to define how you would lik…" at bounding box center [452, 456] width 546 height 368
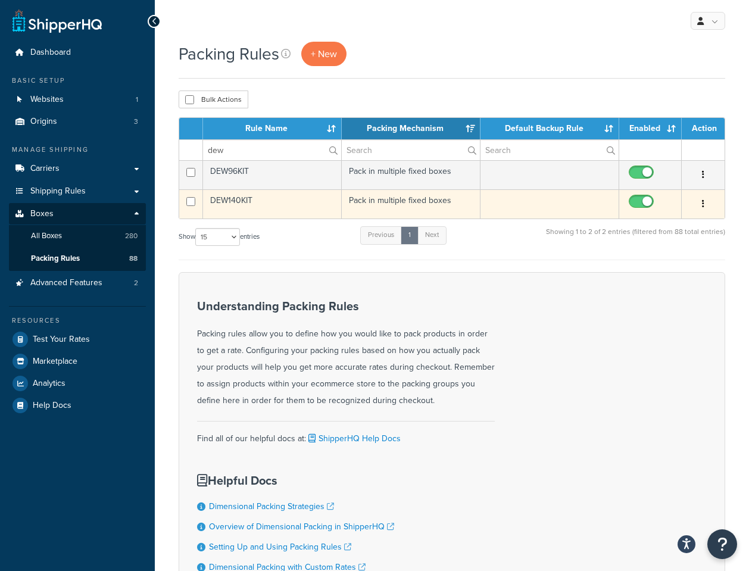
click at [706, 201] on button "button" at bounding box center [702, 204] width 17 height 19
click at [672, 231] on link "Edit" at bounding box center [655, 227] width 94 height 24
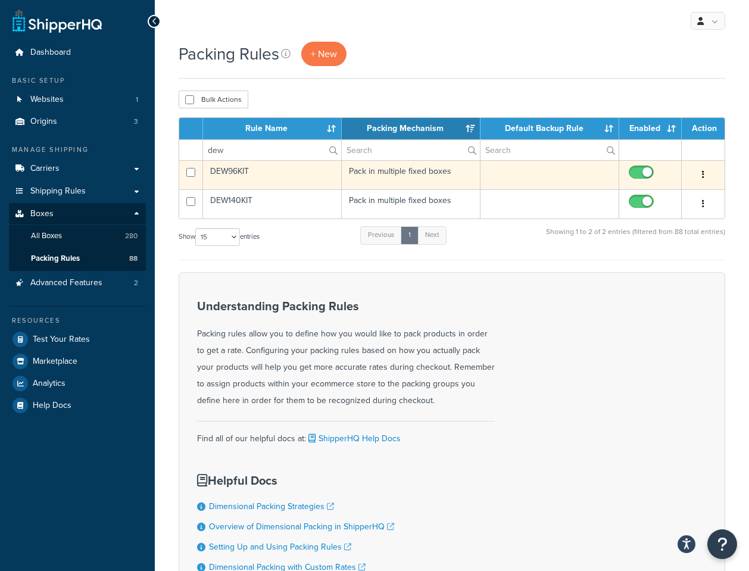
click at [701, 175] on button "button" at bounding box center [702, 174] width 17 height 19
click at [664, 198] on link "Edit" at bounding box center [655, 198] width 94 height 24
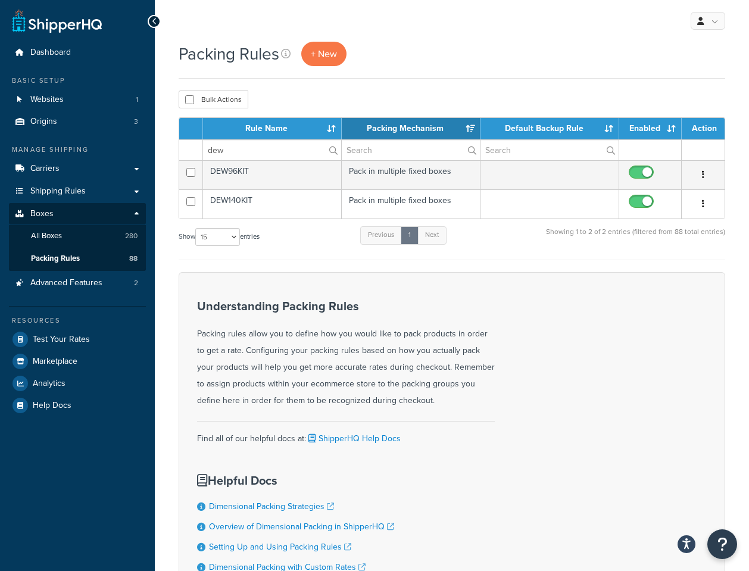
click at [565, 351] on div "Understanding Packing Rules Packing rules allow you to define how you would lik…" at bounding box center [452, 456] width 546 height 368
click at [87, 235] on link "All Boxes 280" at bounding box center [77, 236] width 137 height 22
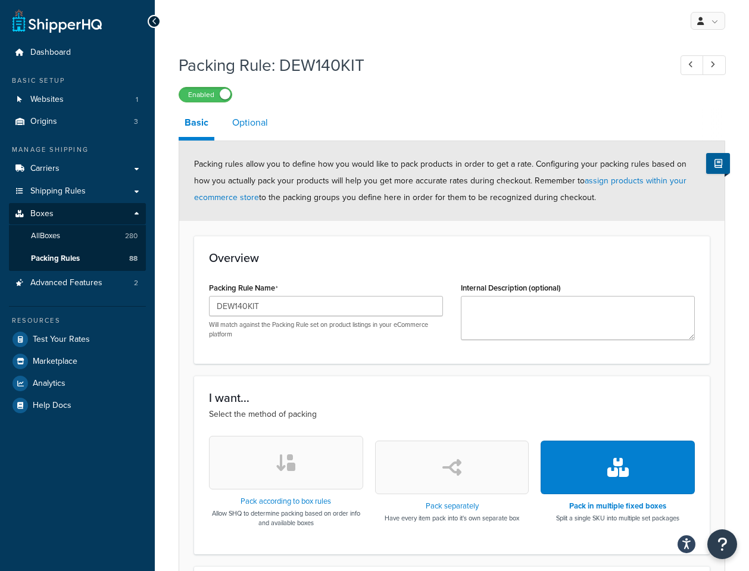
click at [246, 121] on link "Optional" at bounding box center [250, 122] width 48 height 29
click at [253, 124] on link "Optional" at bounding box center [250, 122] width 48 height 29
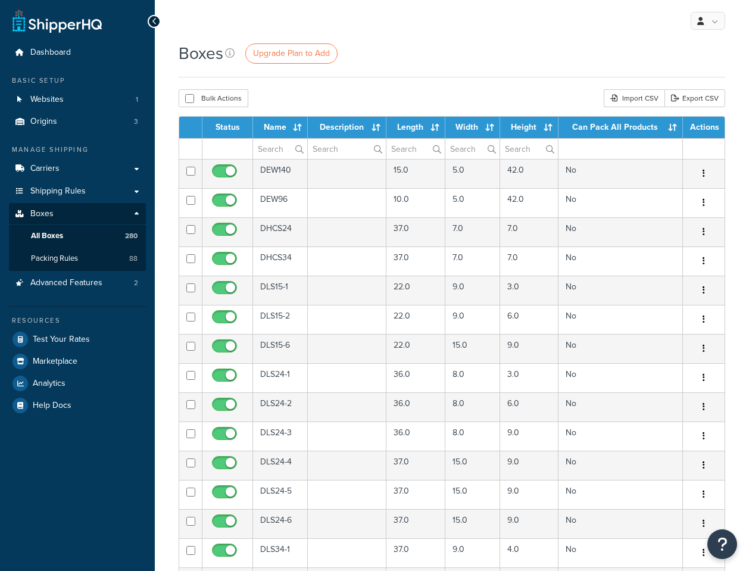
select select "1000"
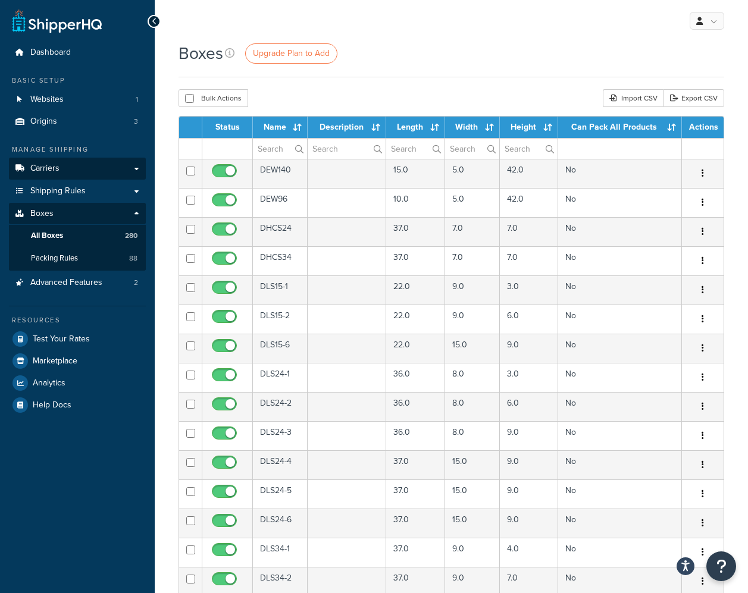
click at [61, 167] on link "Carriers" at bounding box center [77, 169] width 137 height 22
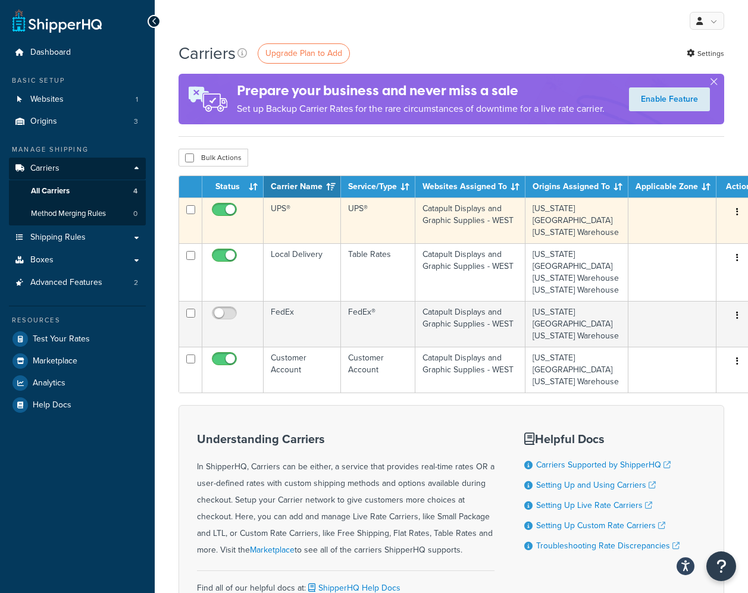
click at [285, 207] on td "UPS®" at bounding box center [302, 221] width 77 height 46
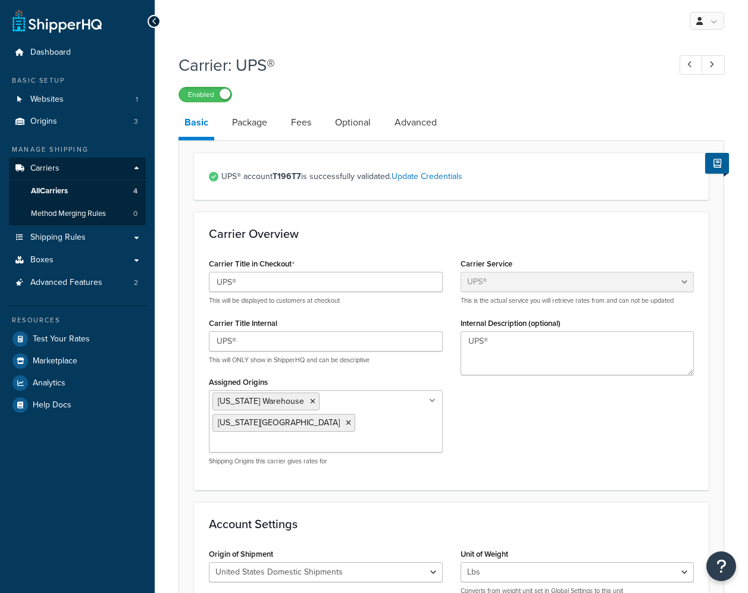
select select "ups"
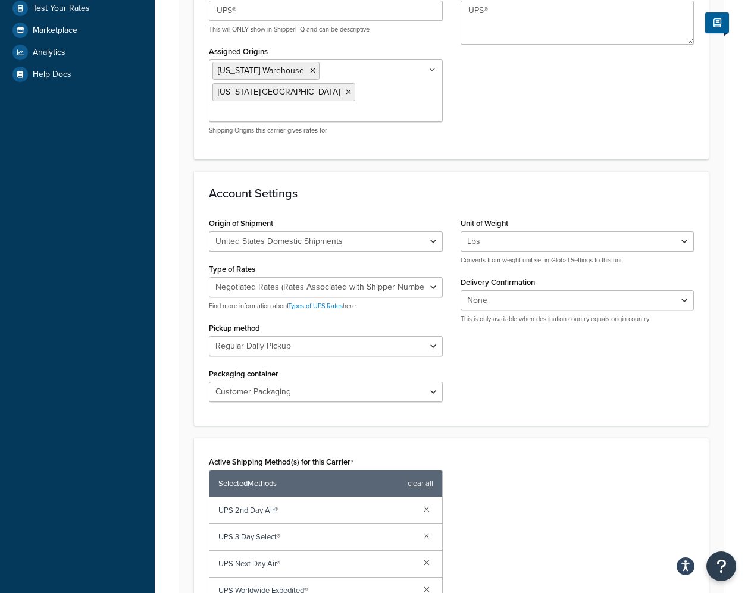
scroll to position [331, 0]
click at [528, 366] on div "Origin of Shipment United States Domestic Shipments Shipments Originating in Un…" at bounding box center [451, 312] width 503 height 196
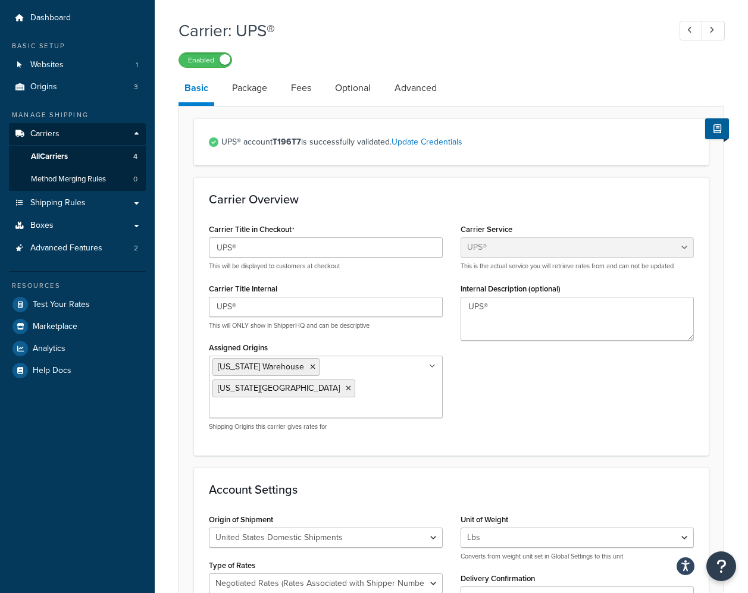
scroll to position [17, 0]
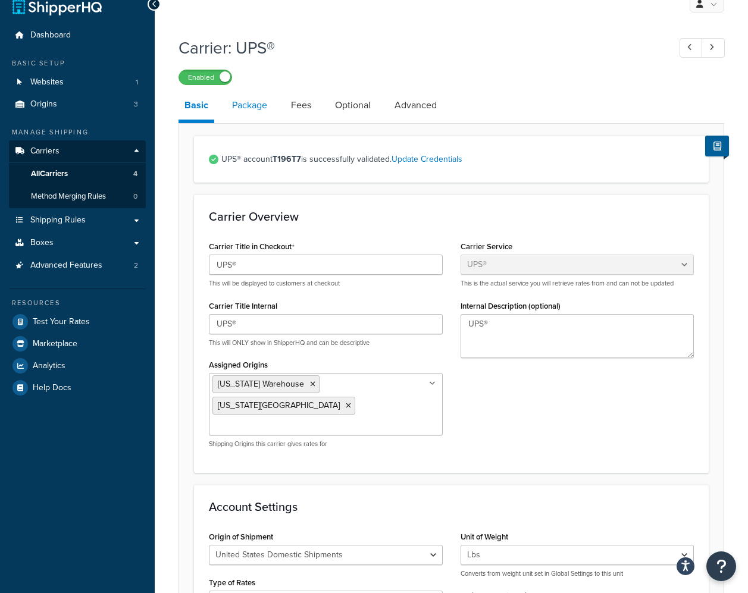
click at [258, 101] on link "Package" at bounding box center [249, 105] width 47 height 29
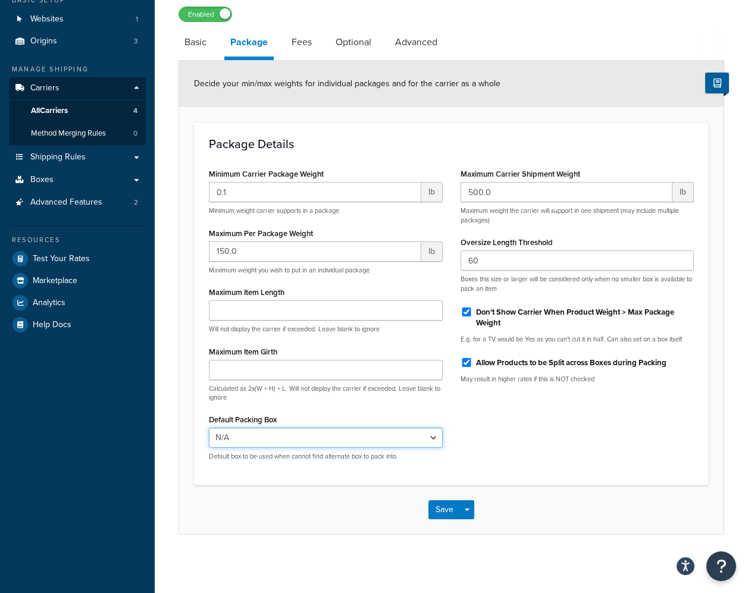
scroll to position [80, 0]
click at [543, 448] on div "Minimum Carrier Package Weight 0.1 lb Minimum weight carrier supports in a pack…" at bounding box center [451, 318] width 503 height 305
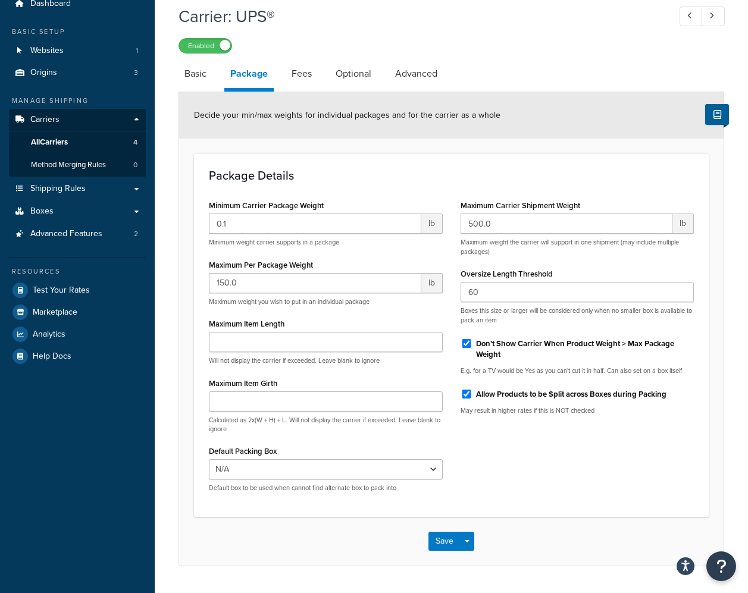
scroll to position [48, 0]
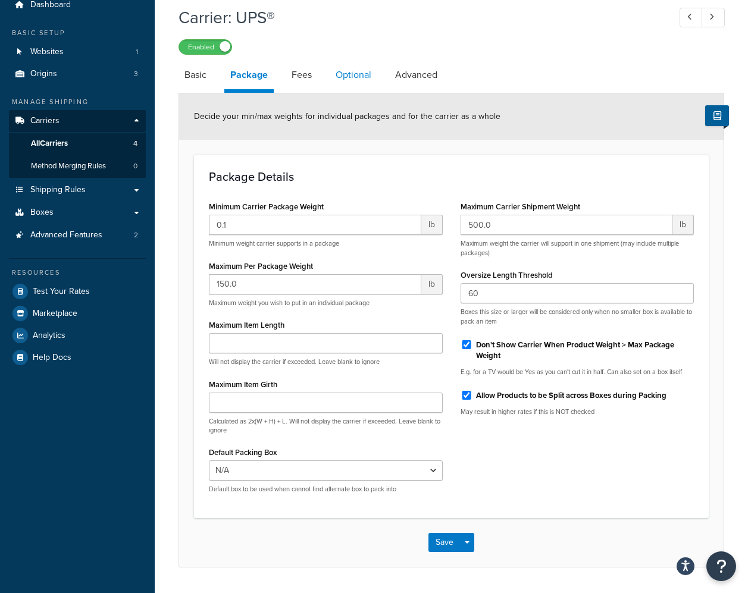
click at [336, 77] on link "Optional" at bounding box center [354, 75] width 48 height 29
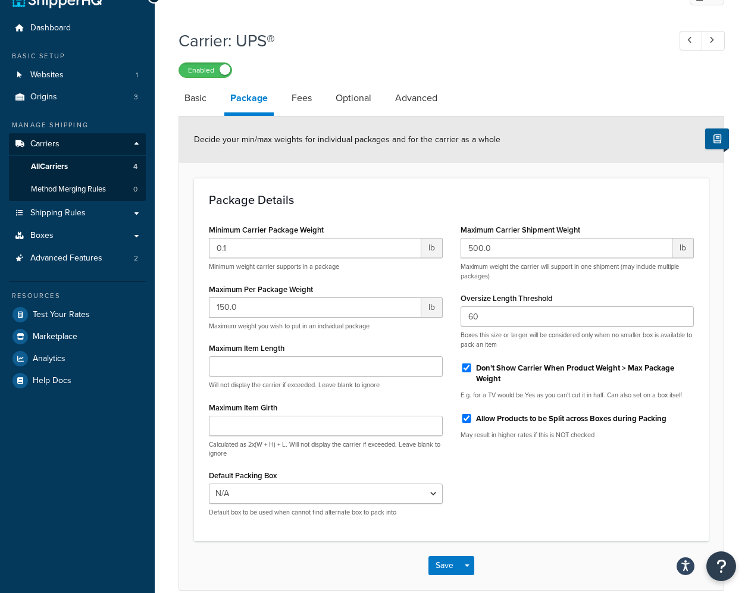
select select "business"
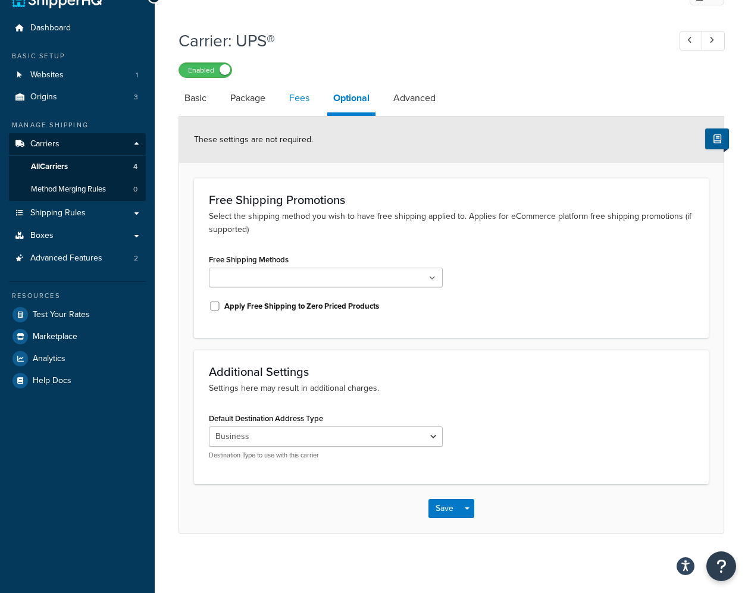
click at [300, 99] on link "Fees" at bounding box center [299, 98] width 32 height 29
select select "AFTER"
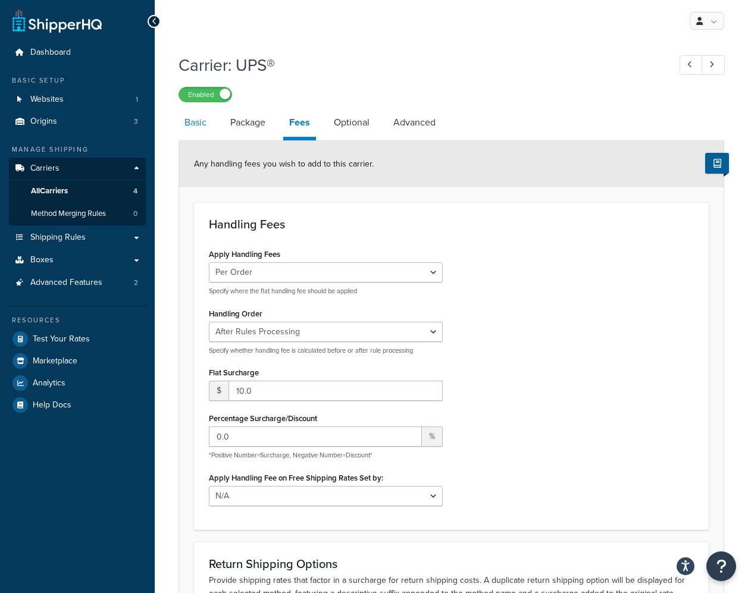
click at [193, 125] on link "Basic" at bounding box center [196, 122] width 34 height 29
select select "ups"
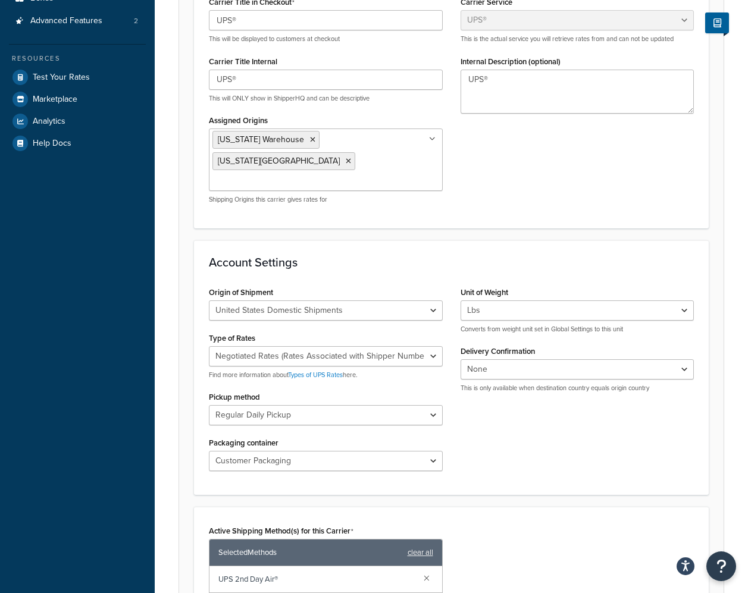
scroll to position [262, 0]
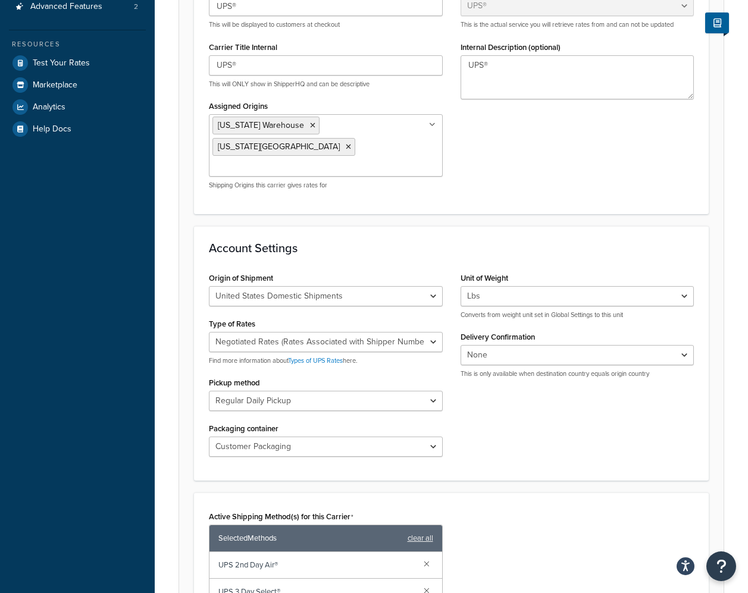
click at [440, 242] on h3 "Account Settings" at bounding box center [451, 248] width 485 height 13
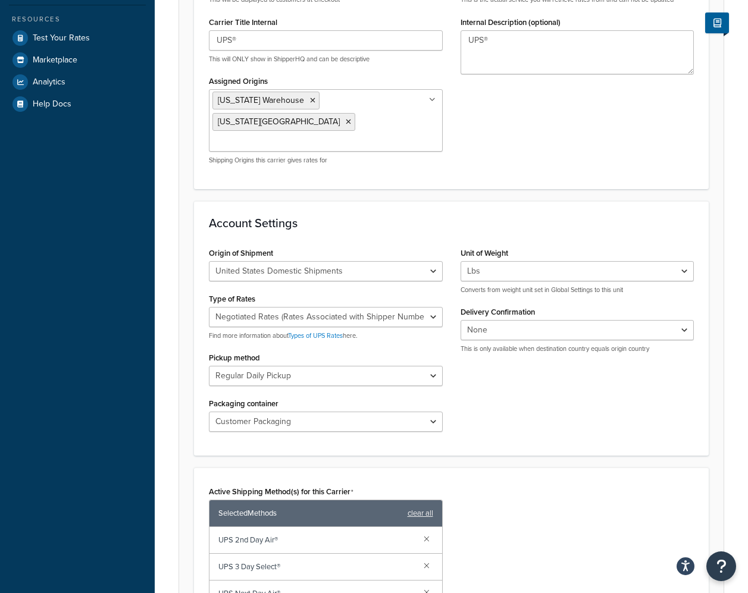
scroll to position [305, 0]
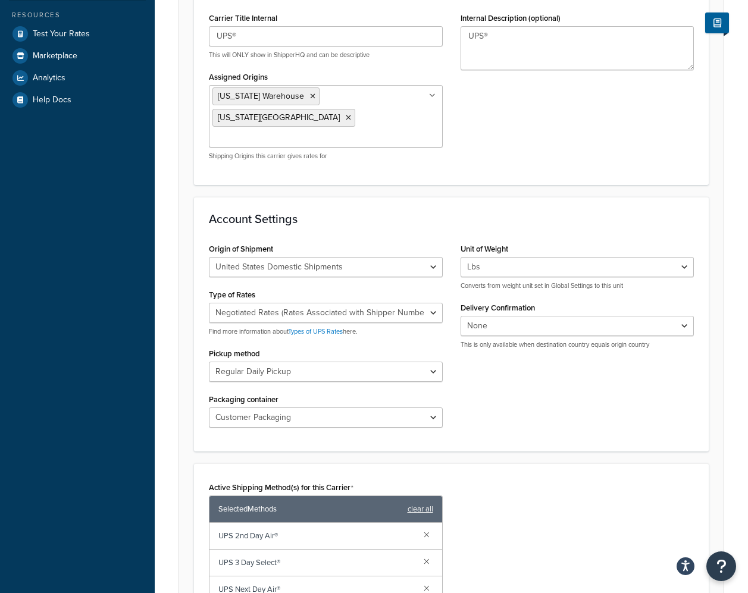
click at [440, 197] on div "Account Settings Origin of Shipment United States Domestic Shipments Shipments …" at bounding box center [451, 324] width 515 height 255
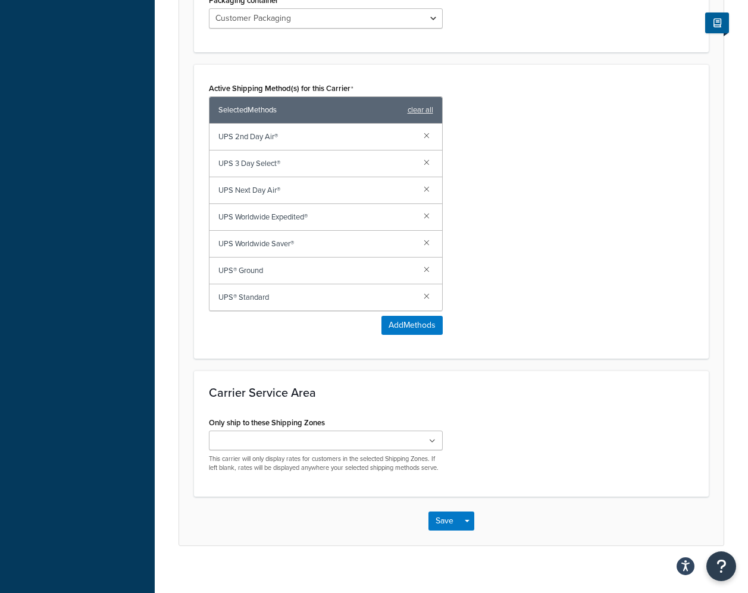
scroll to position [704, 0]
drag, startPoint x: 521, startPoint y: 404, endPoint x: 528, endPoint y: 404, distance: 7.1
click at [521, 415] on div "Only ship to these Shipping Zones US 48 US APO US Dallas-Carrollton-Addison-Far…" at bounding box center [451, 449] width 503 height 68
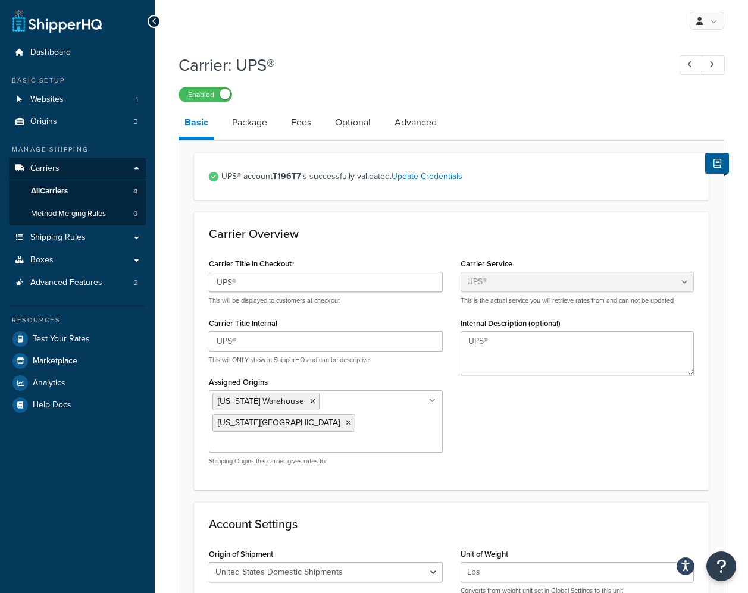
scroll to position [0, 0]
click at [249, 121] on link "Package" at bounding box center [249, 122] width 47 height 29
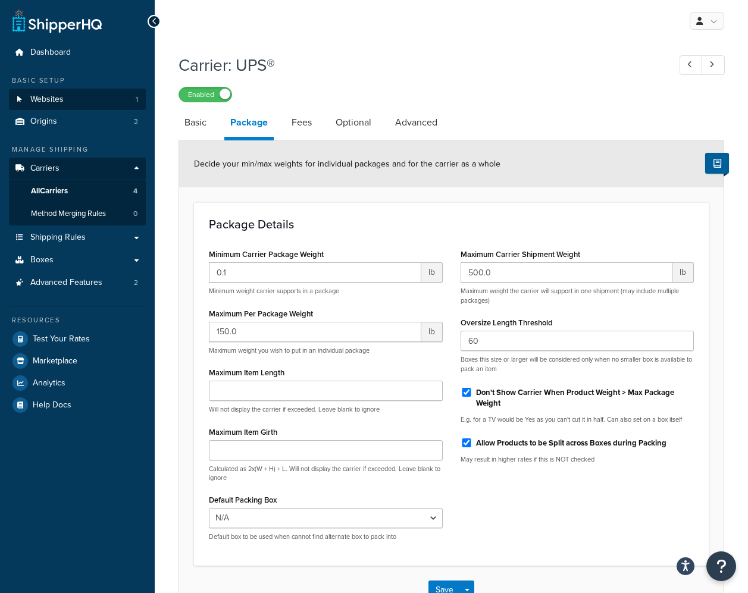
click at [73, 99] on link "Websites 1" at bounding box center [77, 100] width 137 height 22
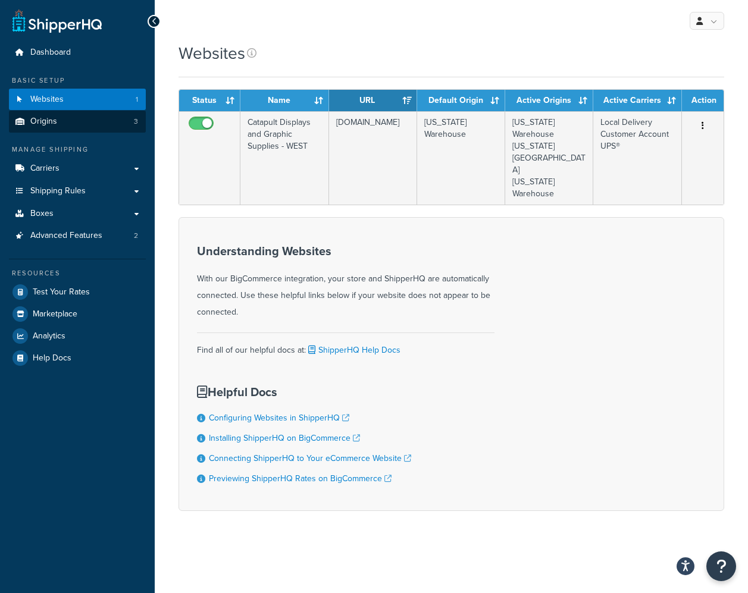
click at [72, 123] on link "Origins 3" at bounding box center [77, 122] width 137 height 22
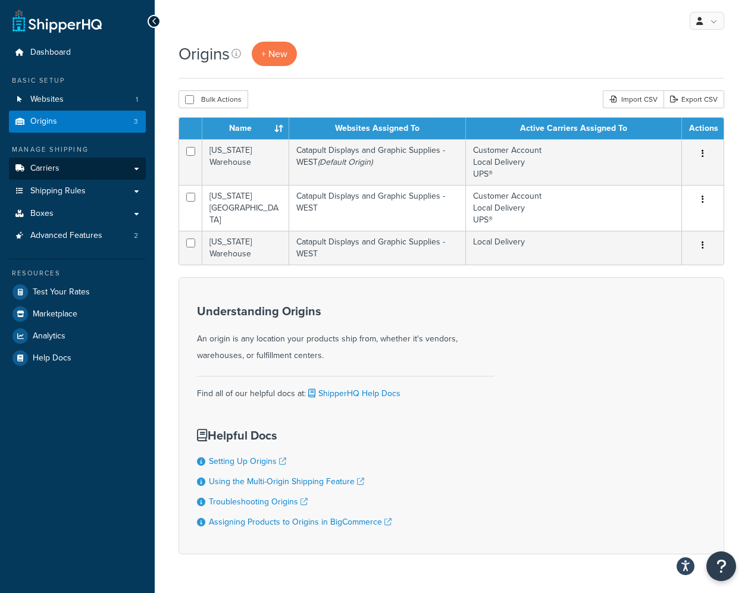
click at [86, 167] on link "Carriers" at bounding box center [77, 169] width 137 height 22
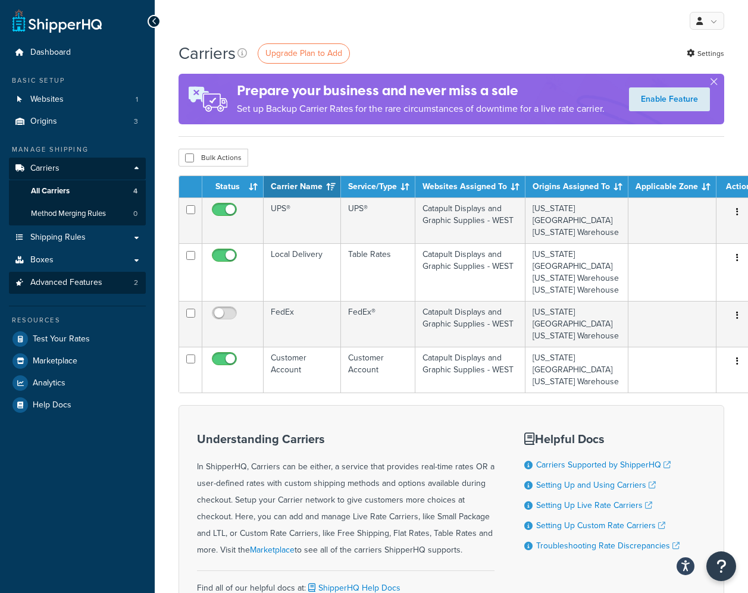
click at [85, 272] on link "Advanced Features 2" at bounding box center [77, 283] width 137 height 22
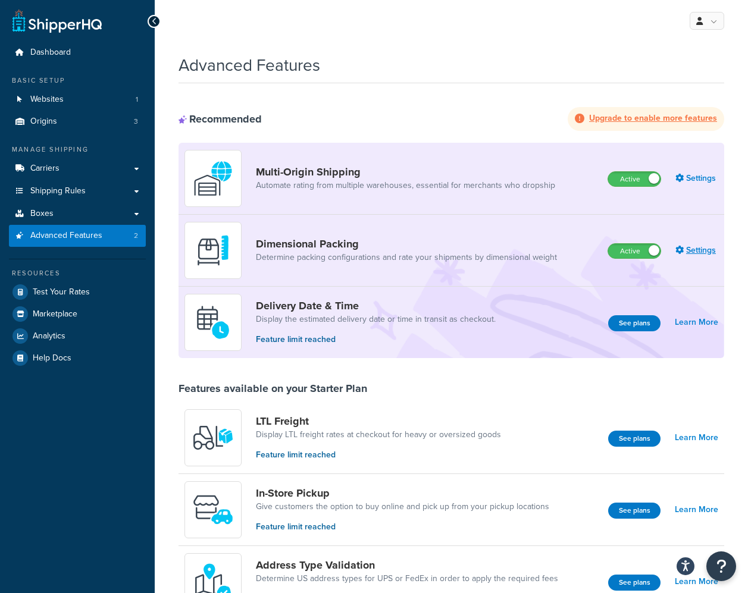
click at [688, 245] on link "Settings" at bounding box center [696, 250] width 43 height 17
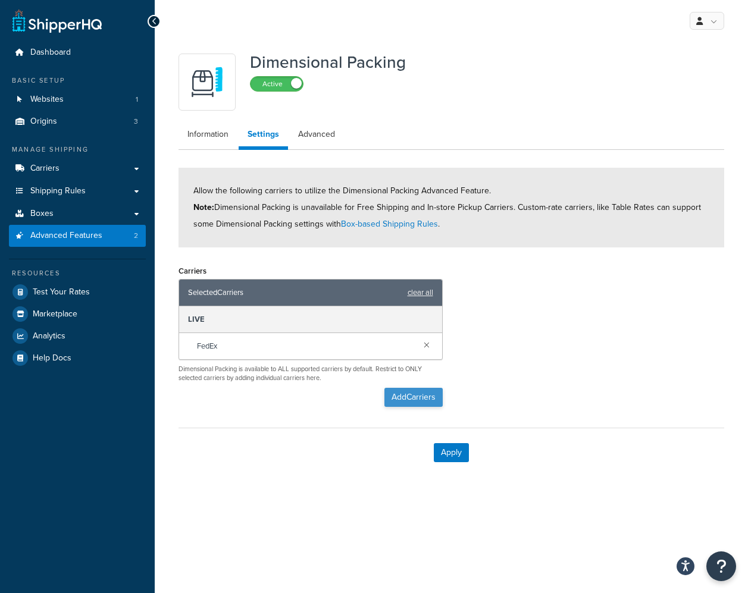
click at [423, 396] on button "Add Carriers" at bounding box center [413, 397] width 58 height 19
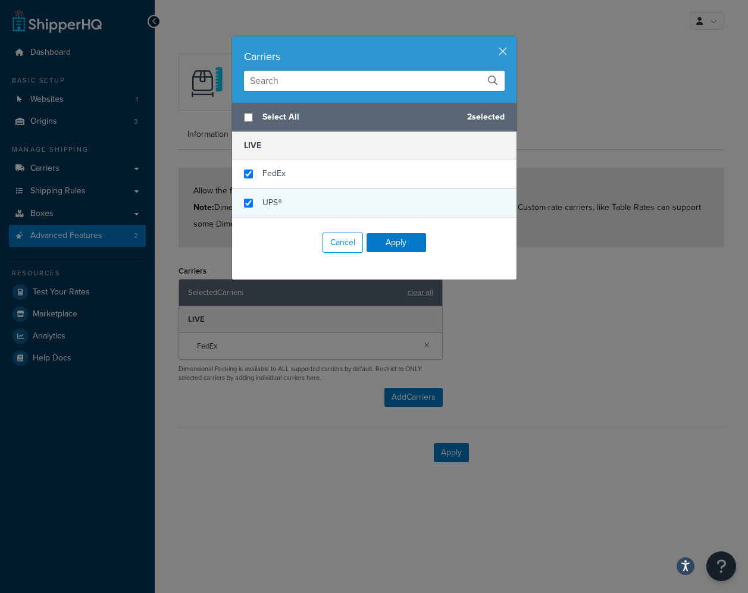
click at [249, 205] on input "checkbox" at bounding box center [248, 203] width 9 height 9
checkbox input "true"
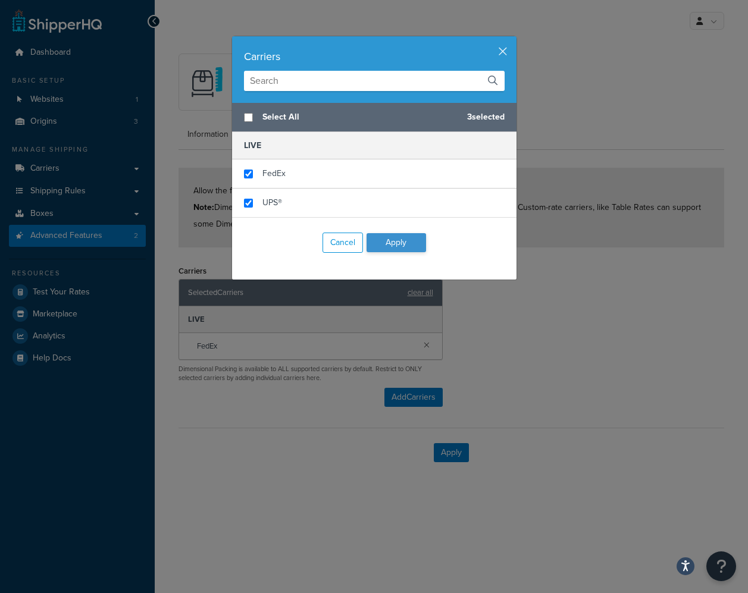
click at [392, 245] on button "Apply" at bounding box center [397, 242] width 60 height 19
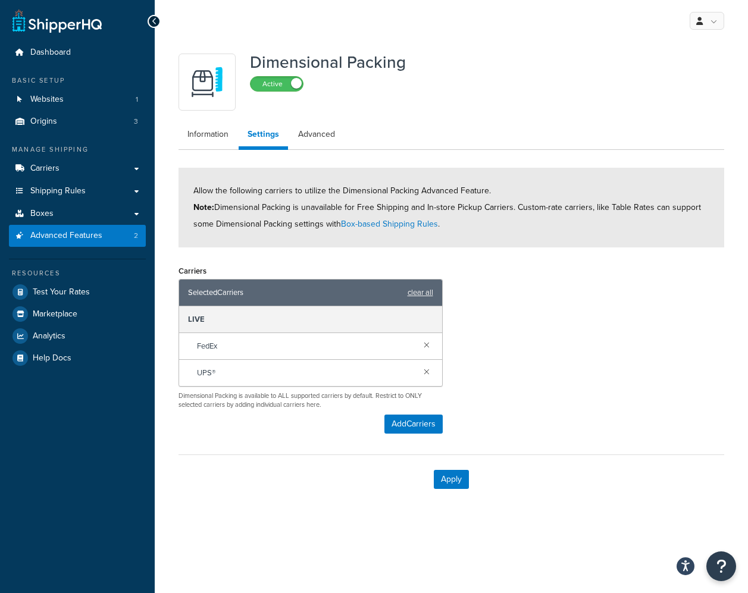
click at [550, 372] on div "Carriers Selected Carriers clear all LIVE FedEx UPS® Dimensional Packing is ava…" at bounding box center [452, 352] width 564 height 180
click at [449, 478] on button "Apply" at bounding box center [451, 479] width 35 height 19
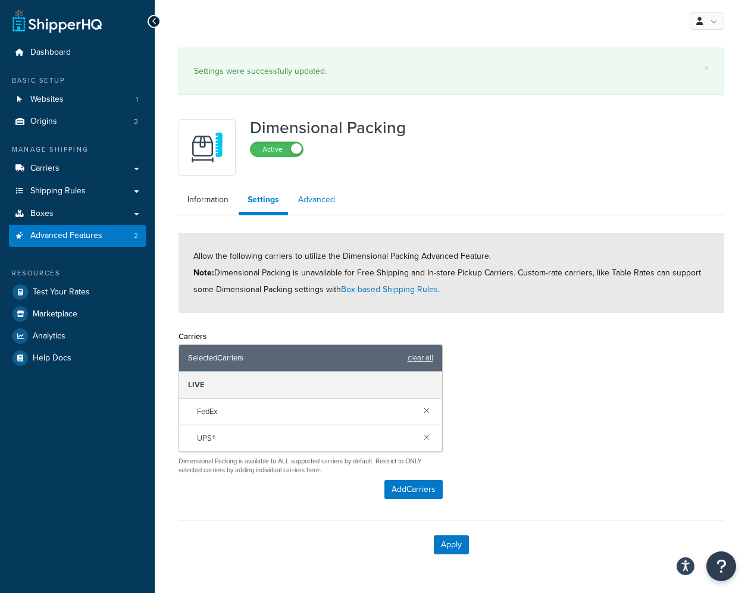
click at [323, 200] on link "Advanced" at bounding box center [316, 200] width 55 height 24
select select "false"
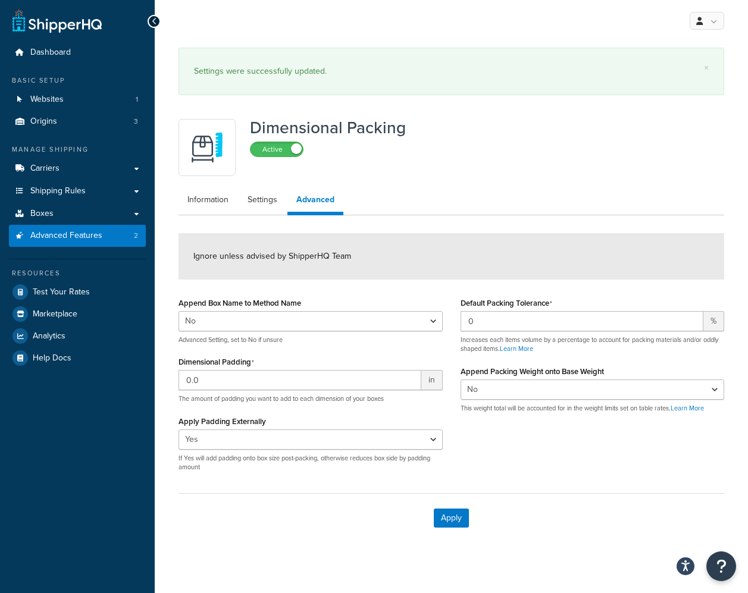
click at [420, 265] on div "Ignore unless advised by ShipperHQ Team" at bounding box center [452, 256] width 546 height 46
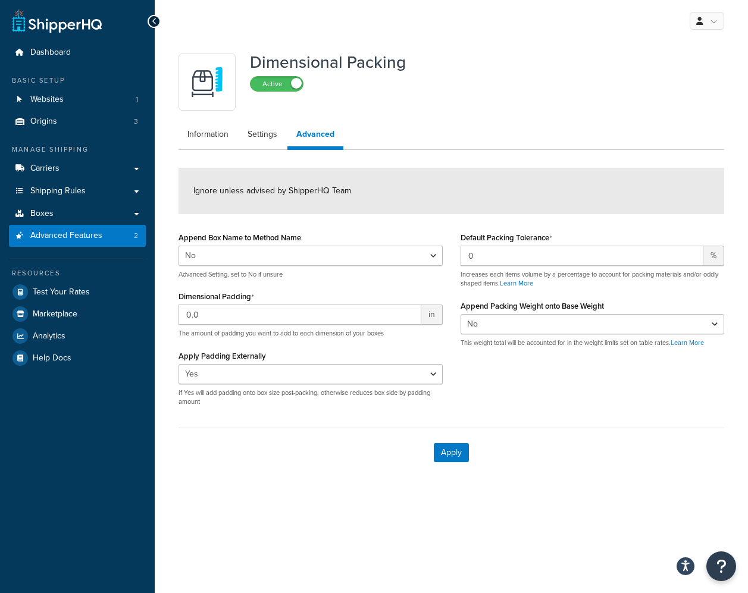
click at [241, 414] on div "Append Box Name to Method Name Yes No Advanced Setting, set to No if unsure Dim…" at bounding box center [311, 322] width 282 height 187
